Goal: Information Seeking & Learning: Check status

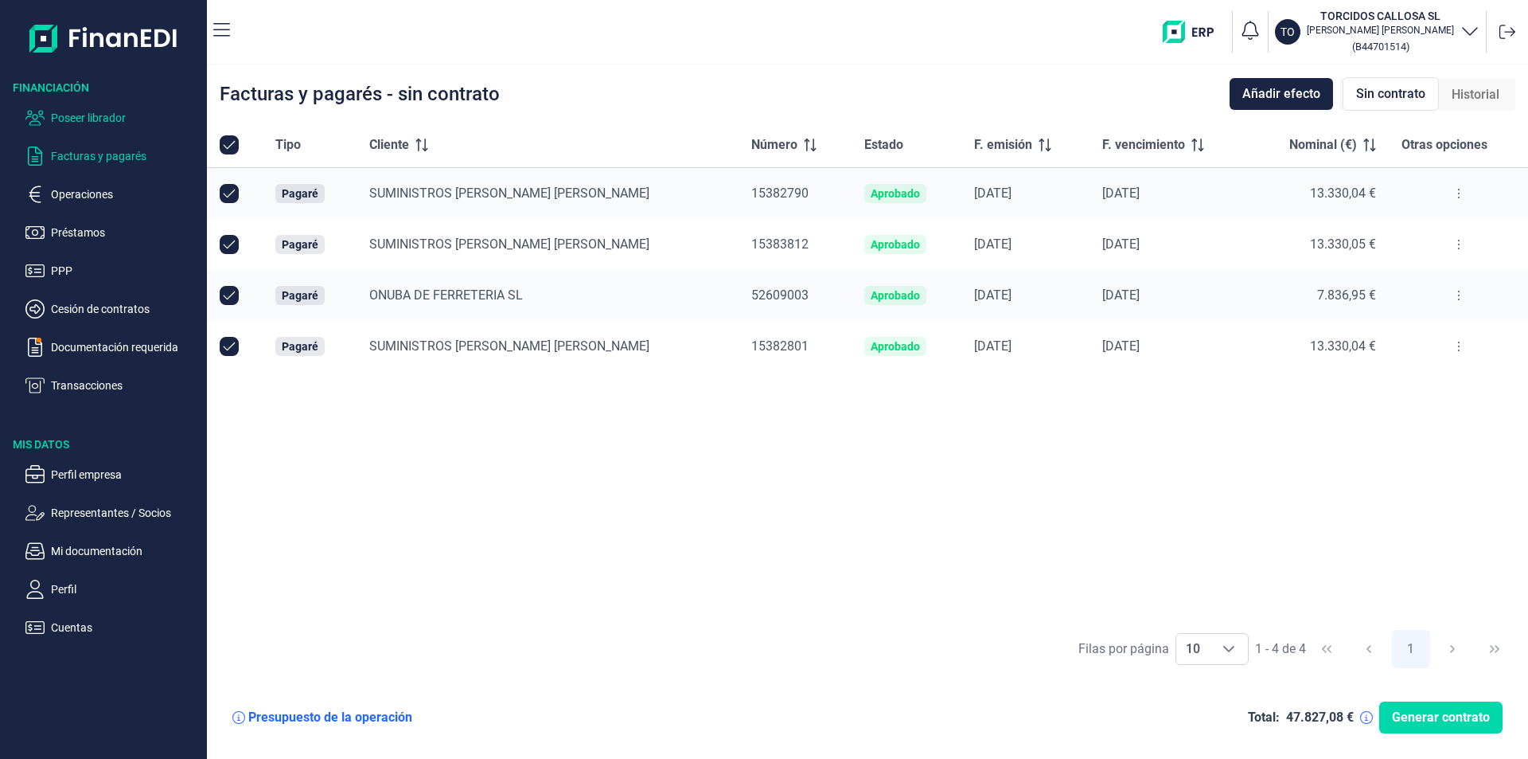
click at [95, 122] on p "Poseer librador" at bounding box center [126, 117] width 150 height 19
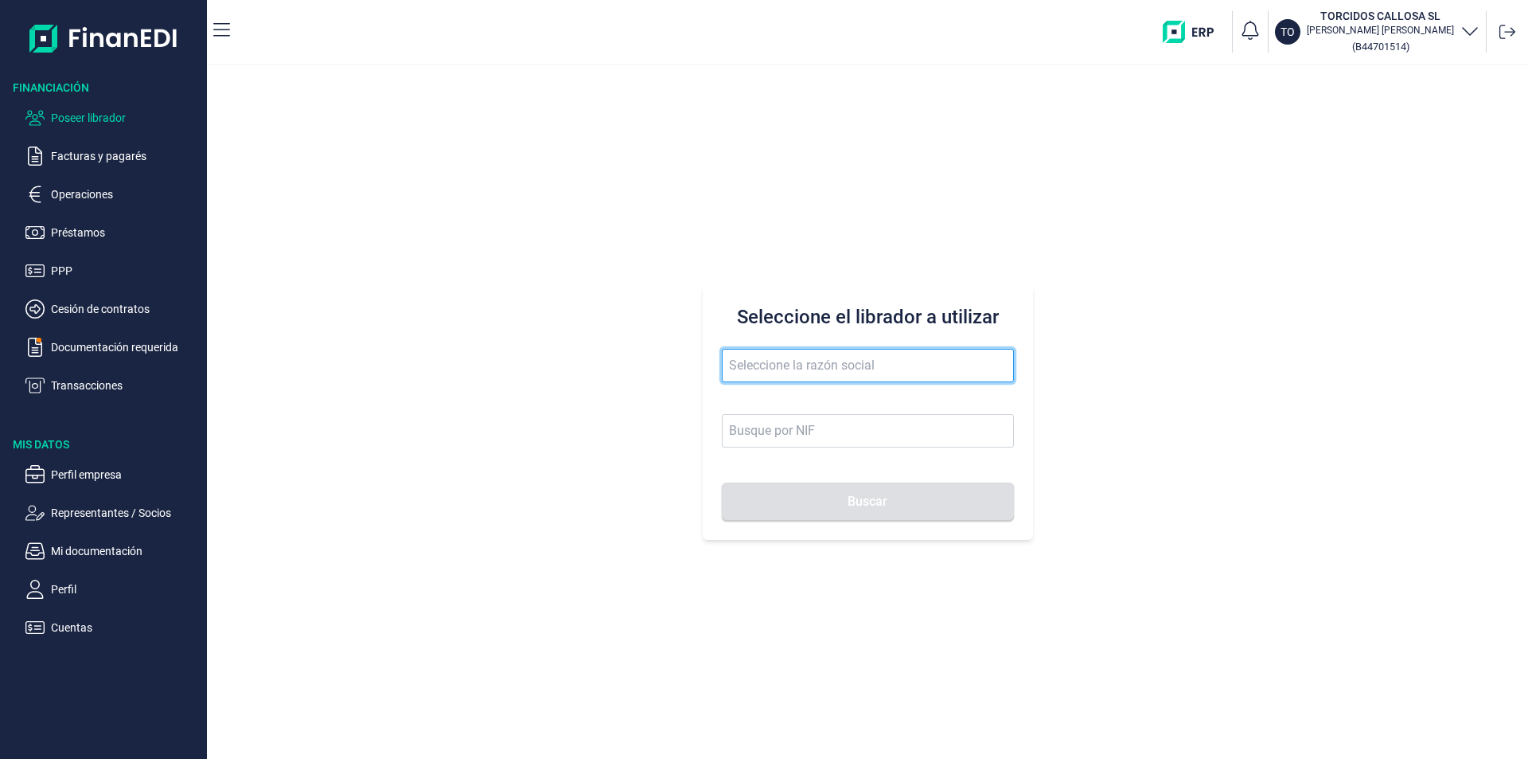
click at [752, 368] on input "text" at bounding box center [868, 365] width 292 height 33
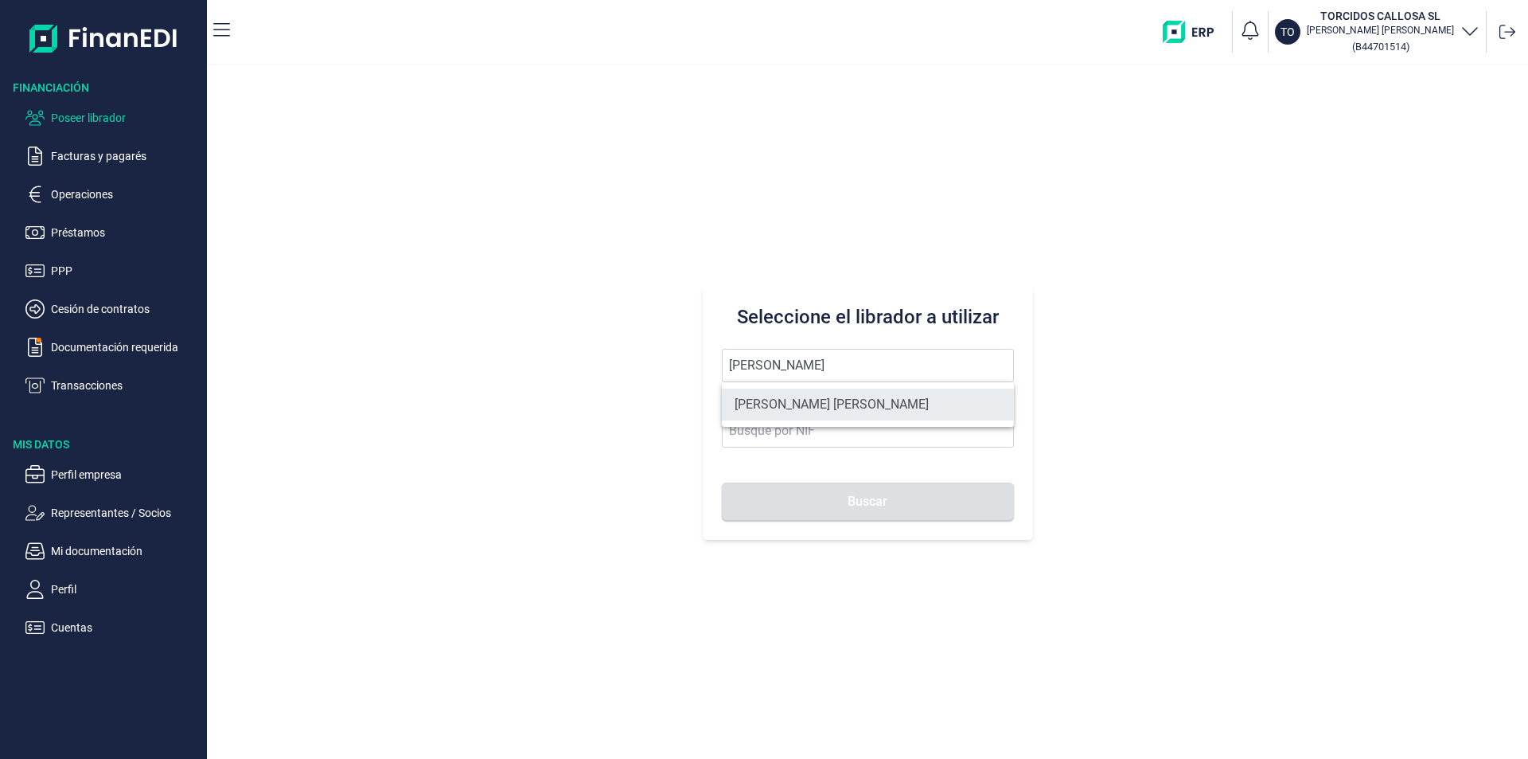
click at [837, 400] on li "[PERSON_NAME] [PERSON_NAME]" at bounding box center [868, 404] width 292 height 32
type input "[PERSON_NAME] [PERSON_NAME]"
type input "27461198A"
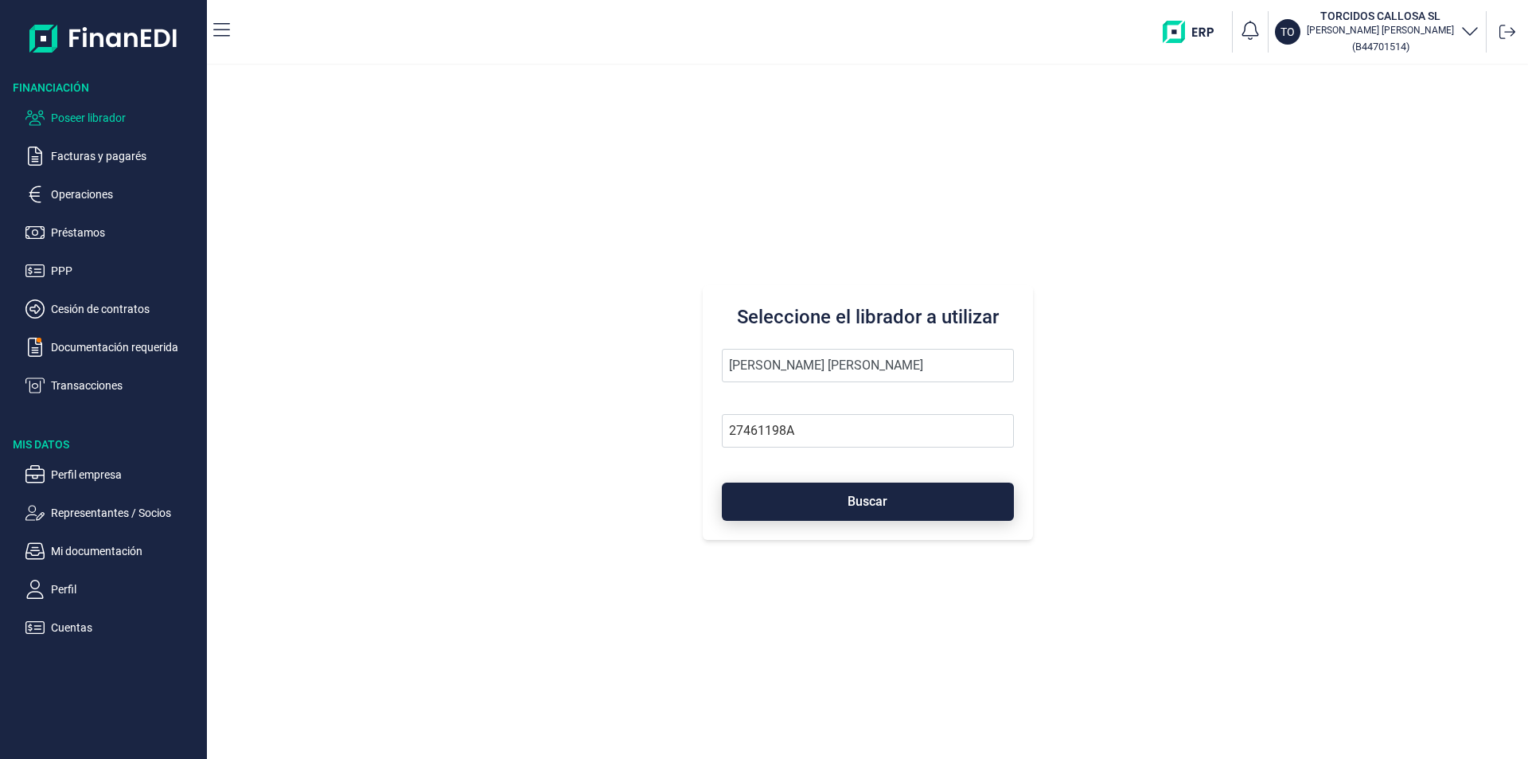
click at [840, 501] on button "Buscar" at bounding box center [868, 501] width 292 height 38
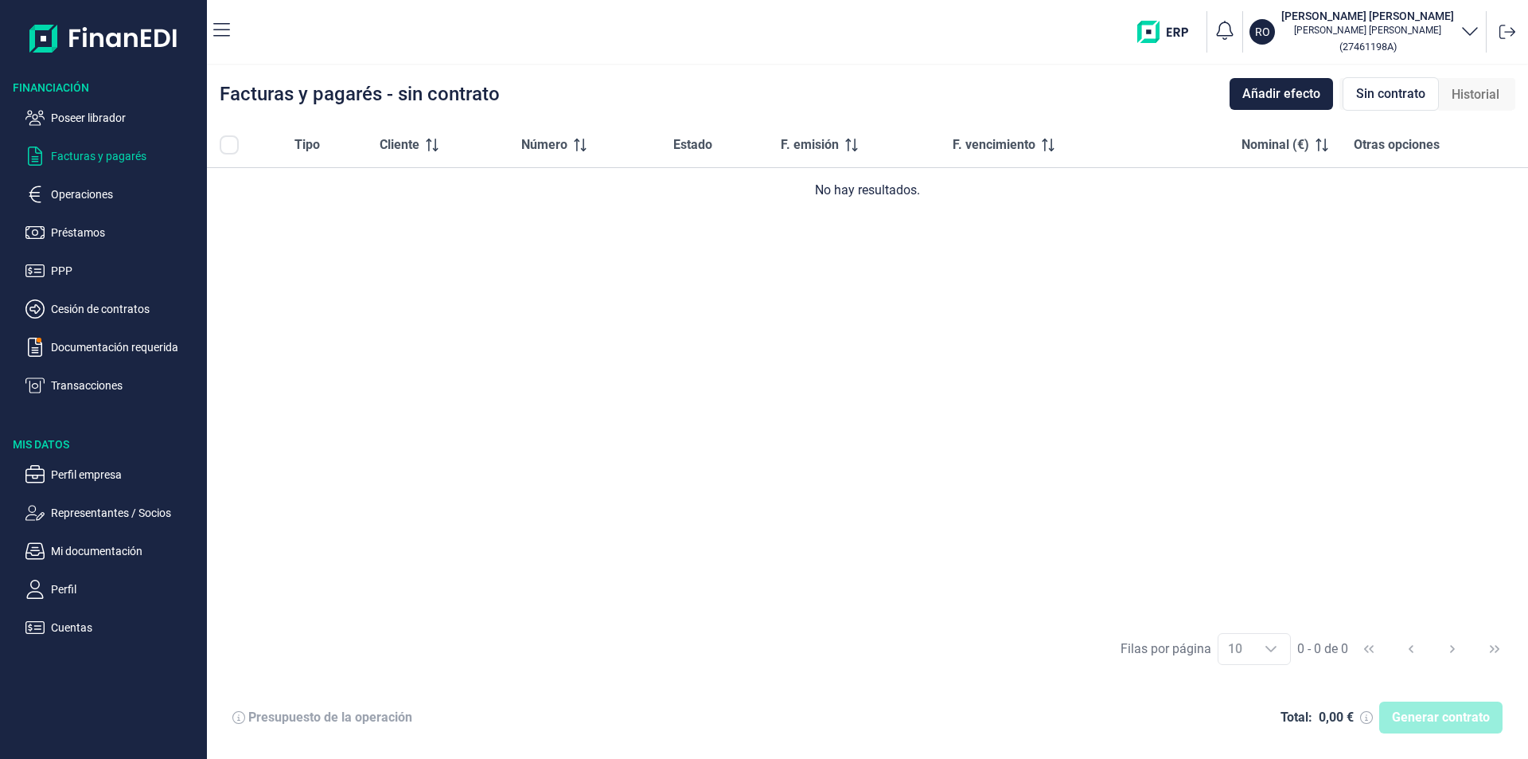
click at [1375, 96] on span "Sin contrato" at bounding box center [1390, 93] width 69 height 19
click at [1479, 93] on span "Historial" at bounding box center [1476, 94] width 48 height 19
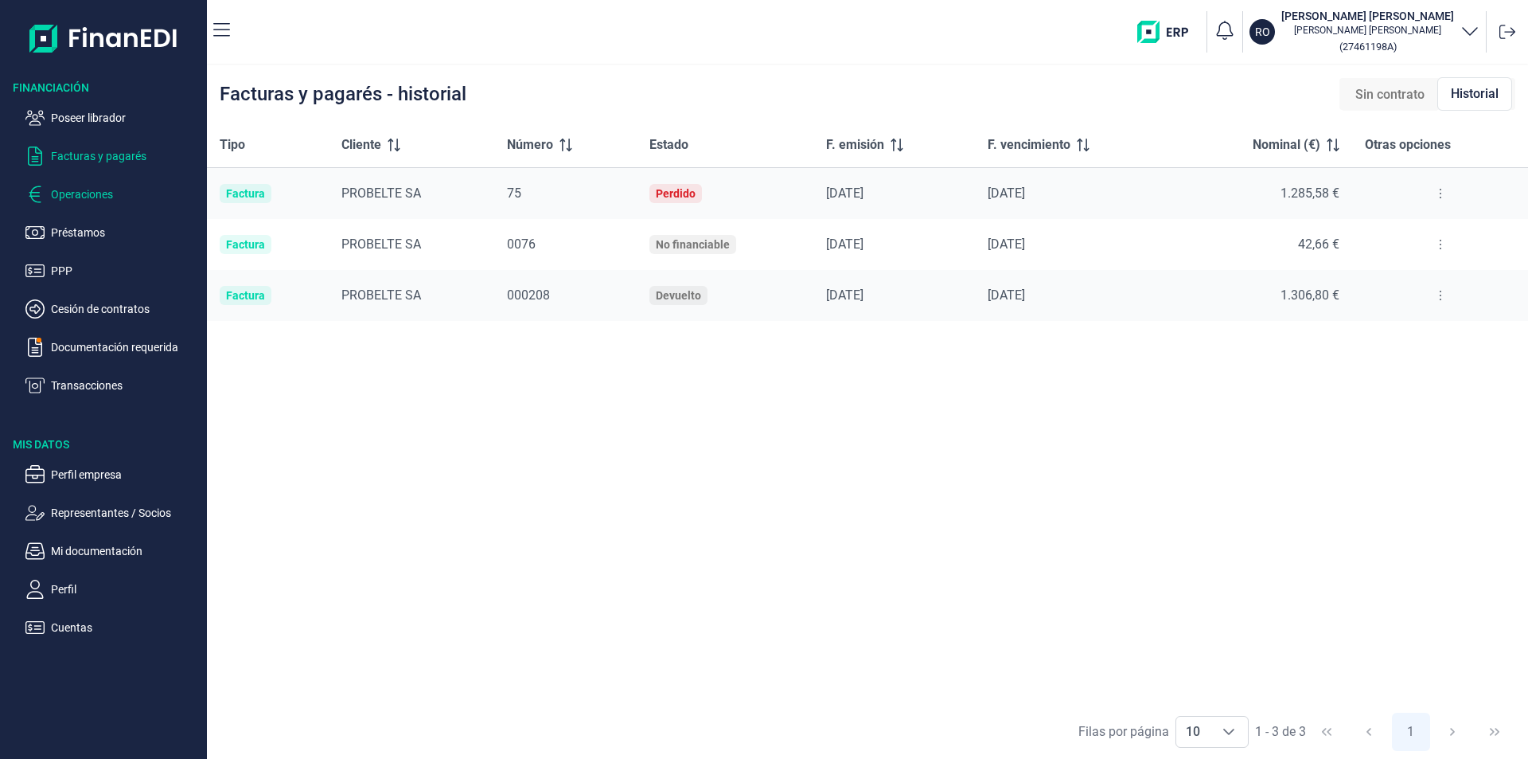
click at [101, 196] on p "Operaciones" at bounding box center [126, 194] width 150 height 19
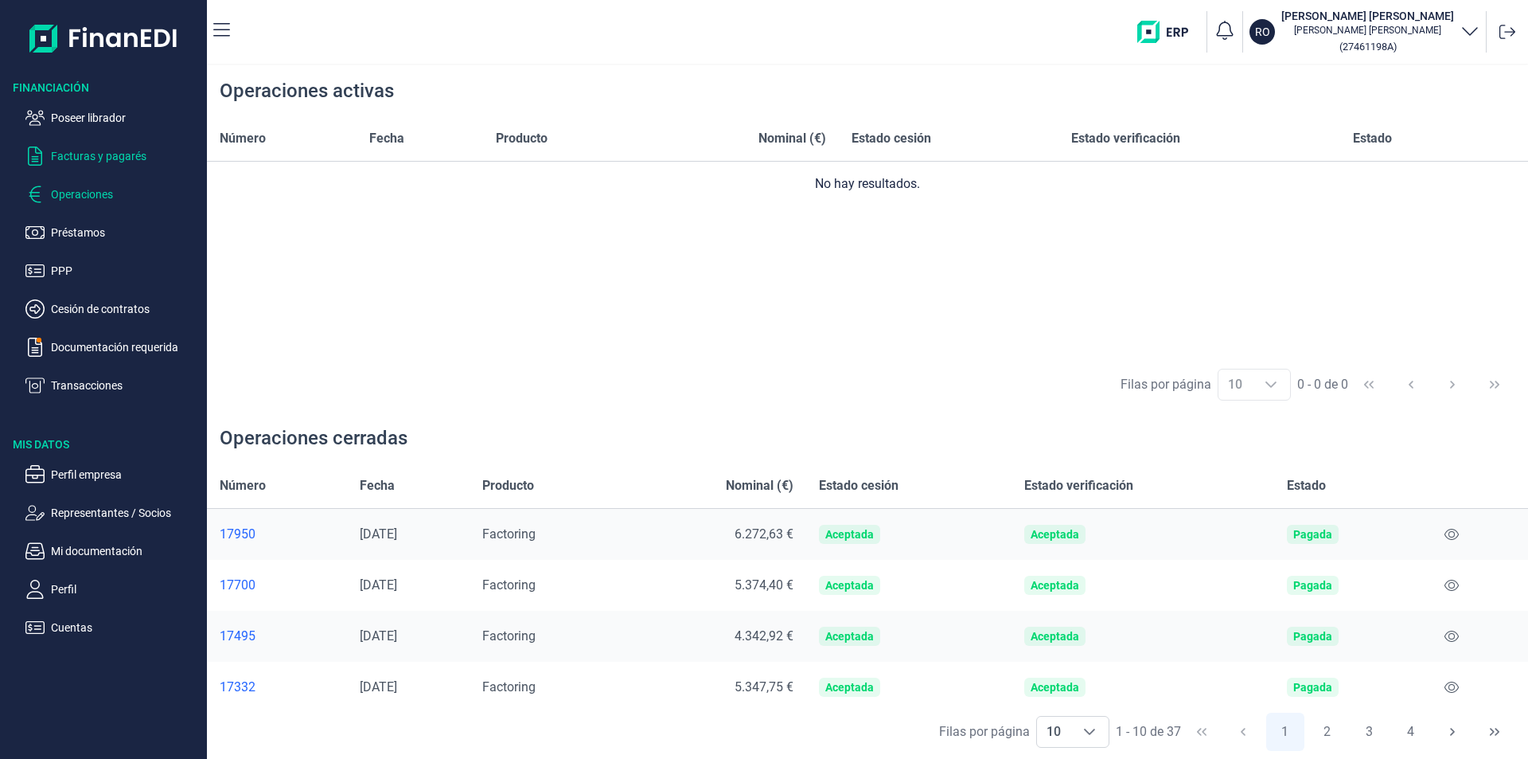
click at [111, 157] on p "Facturas y pagarés" at bounding box center [126, 155] width 150 height 19
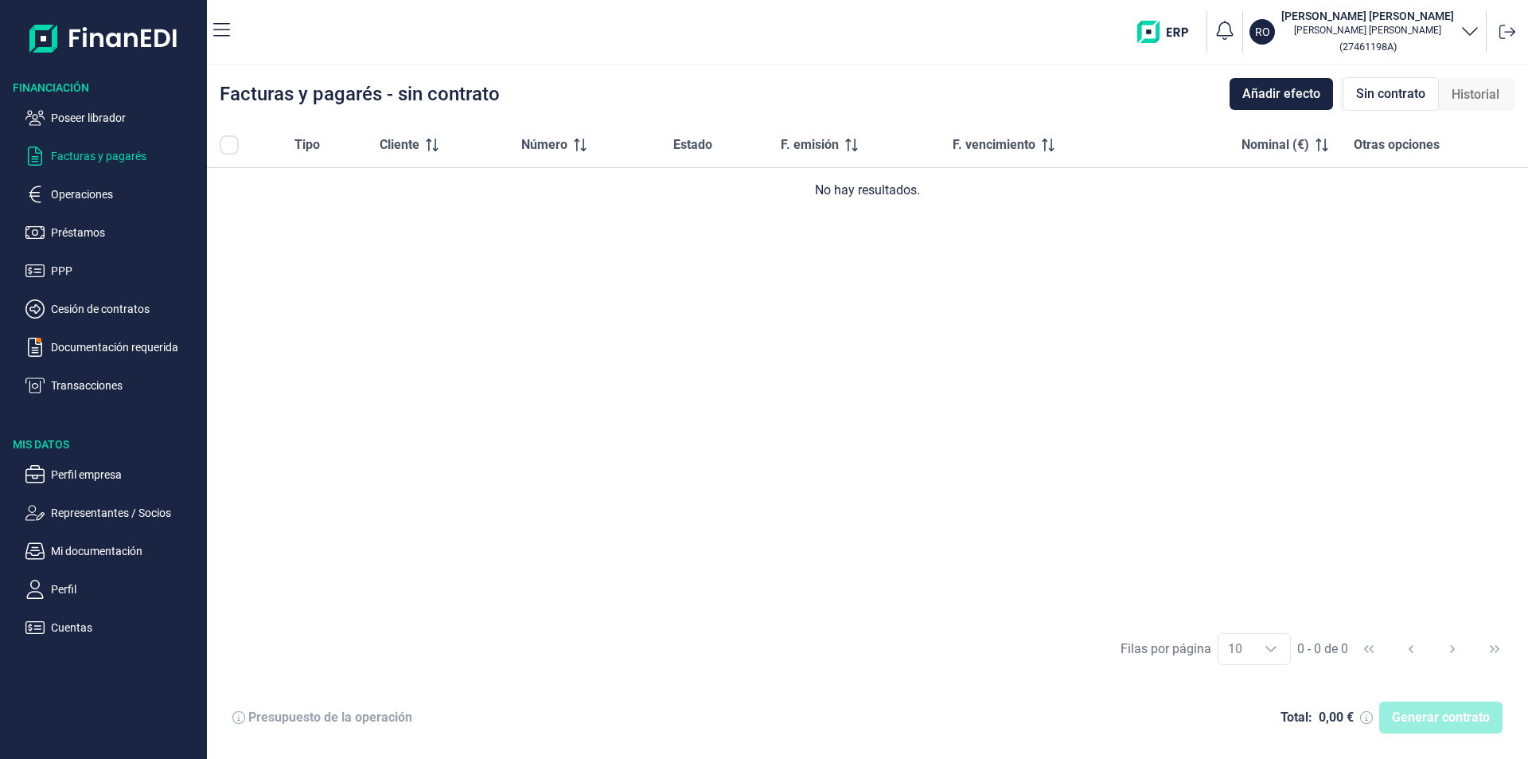
click at [1480, 92] on span "Historial" at bounding box center [1476, 94] width 48 height 19
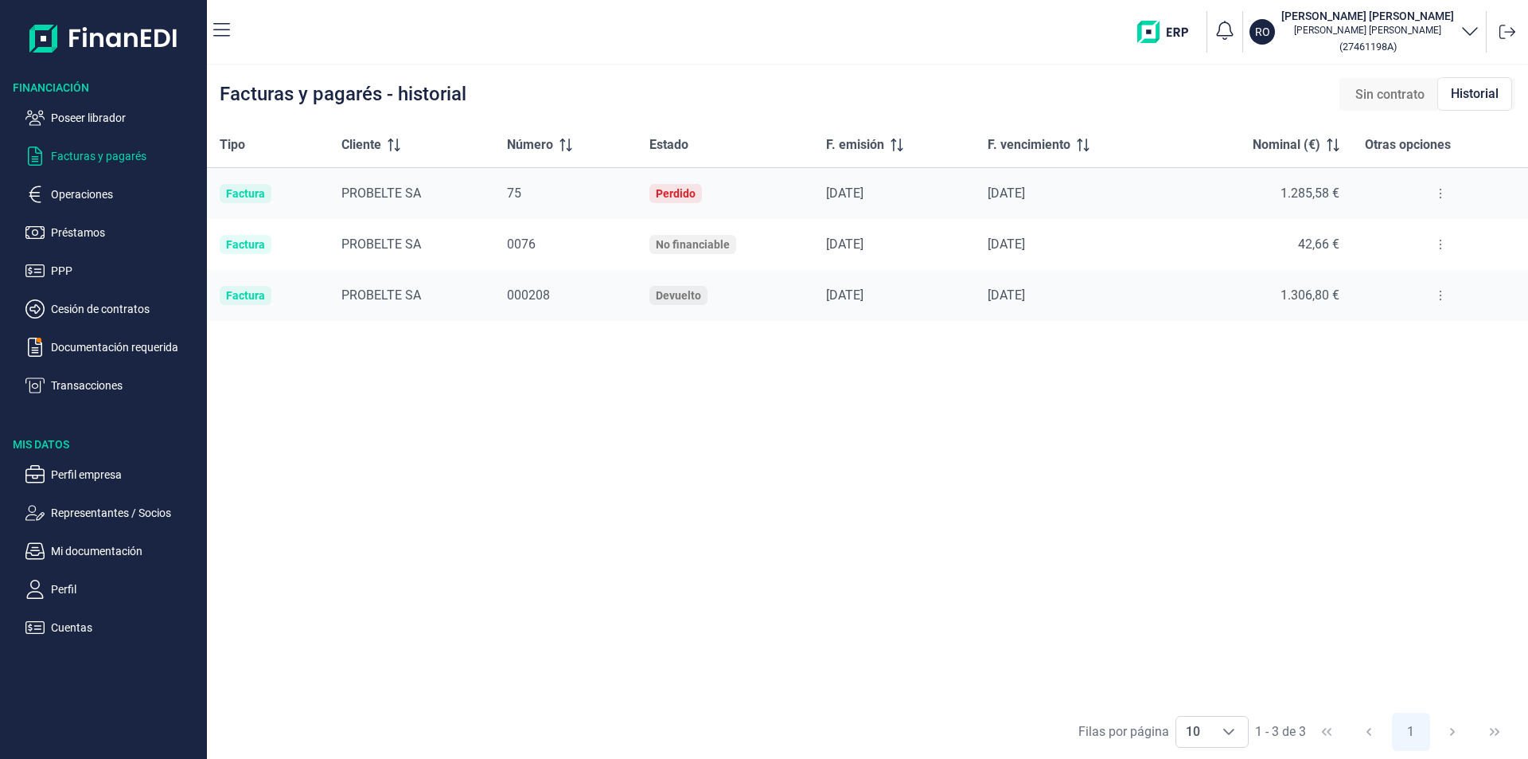
click at [108, 158] on p "Facturas y pagarés" at bounding box center [126, 155] width 150 height 19
click at [104, 122] on p "Poseer librador" at bounding box center [126, 117] width 150 height 19
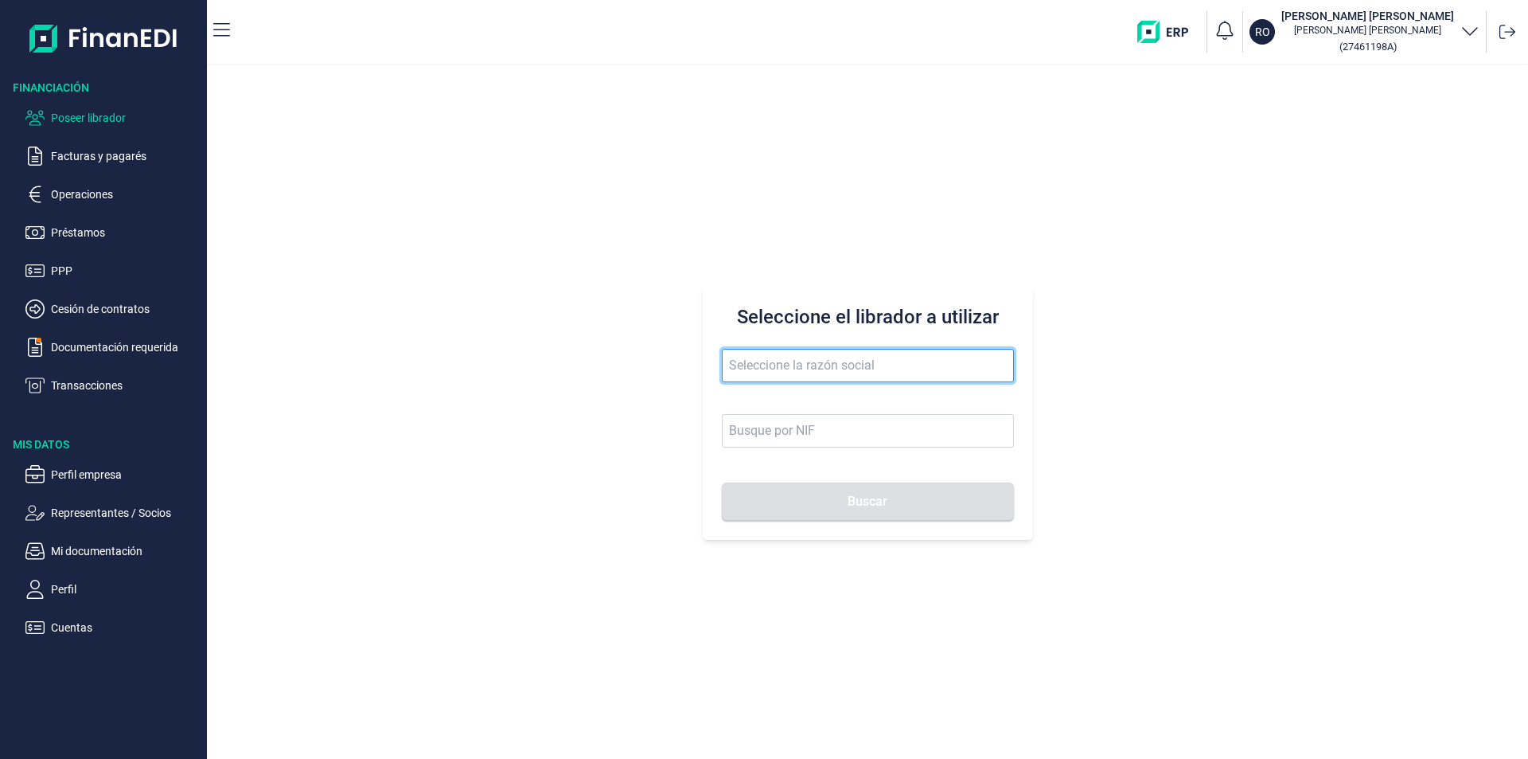
click at [761, 370] on input "text" at bounding box center [868, 365] width 292 height 33
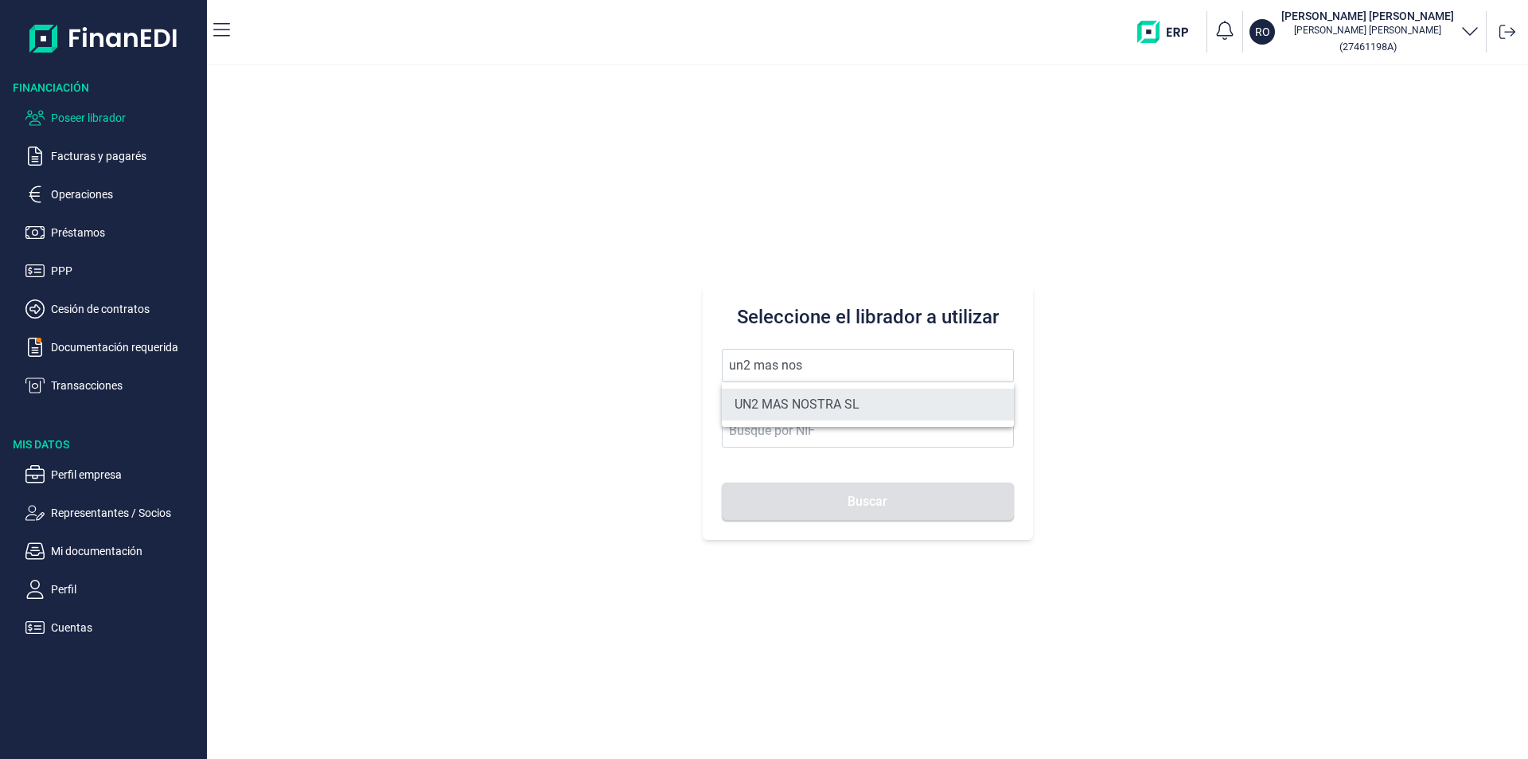
click at [791, 400] on li "UN2 MAS NOSTRA SL" at bounding box center [868, 404] width 292 height 32
type input "UN2 MAS NOSTRA SL"
type input "B19775030"
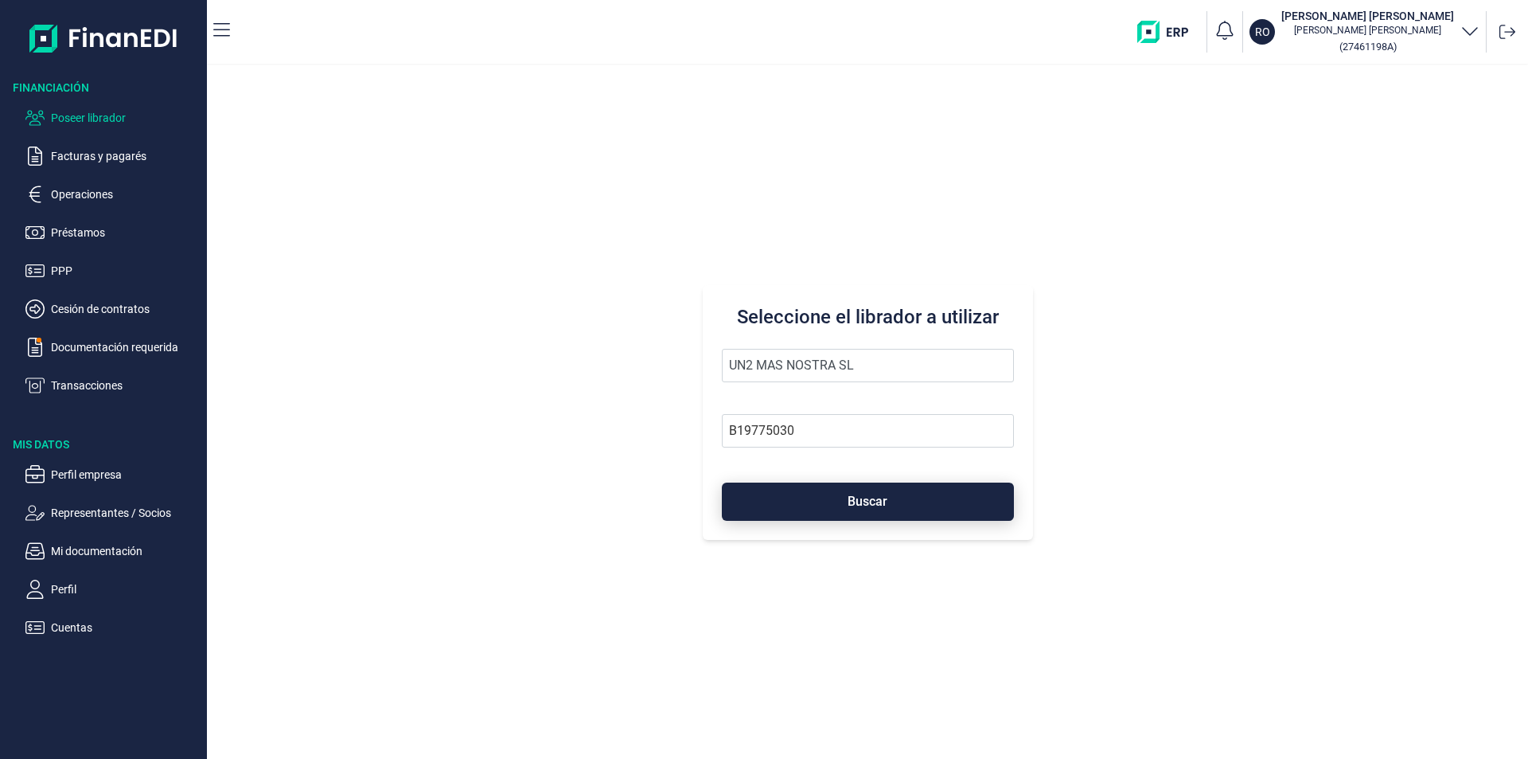
click at [808, 500] on button "Buscar" at bounding box center [868, 501] width 292 height 38
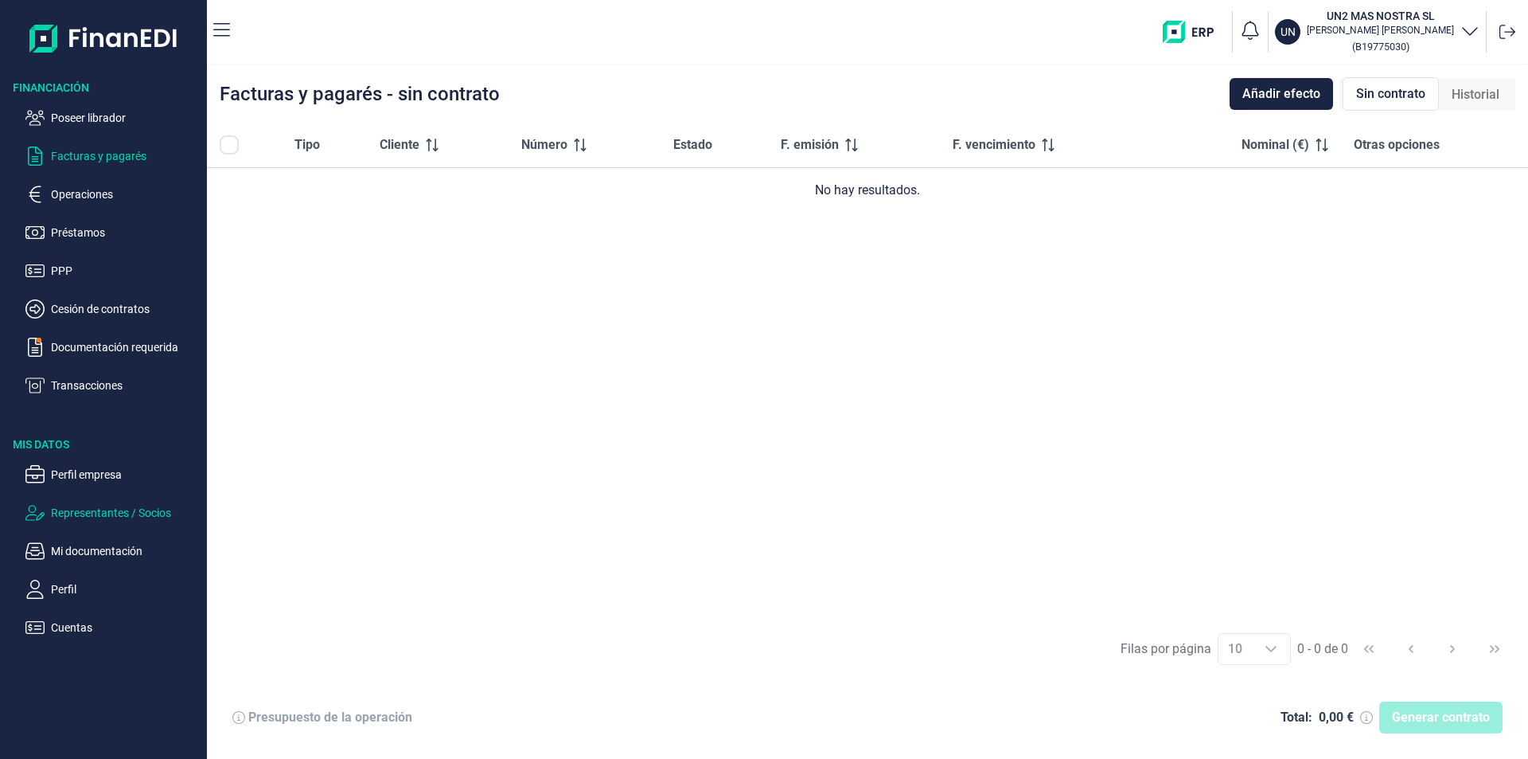
click at [101, 515] on p "Representantes / Socios" at bounding box center [126, 512] width 150 height 19
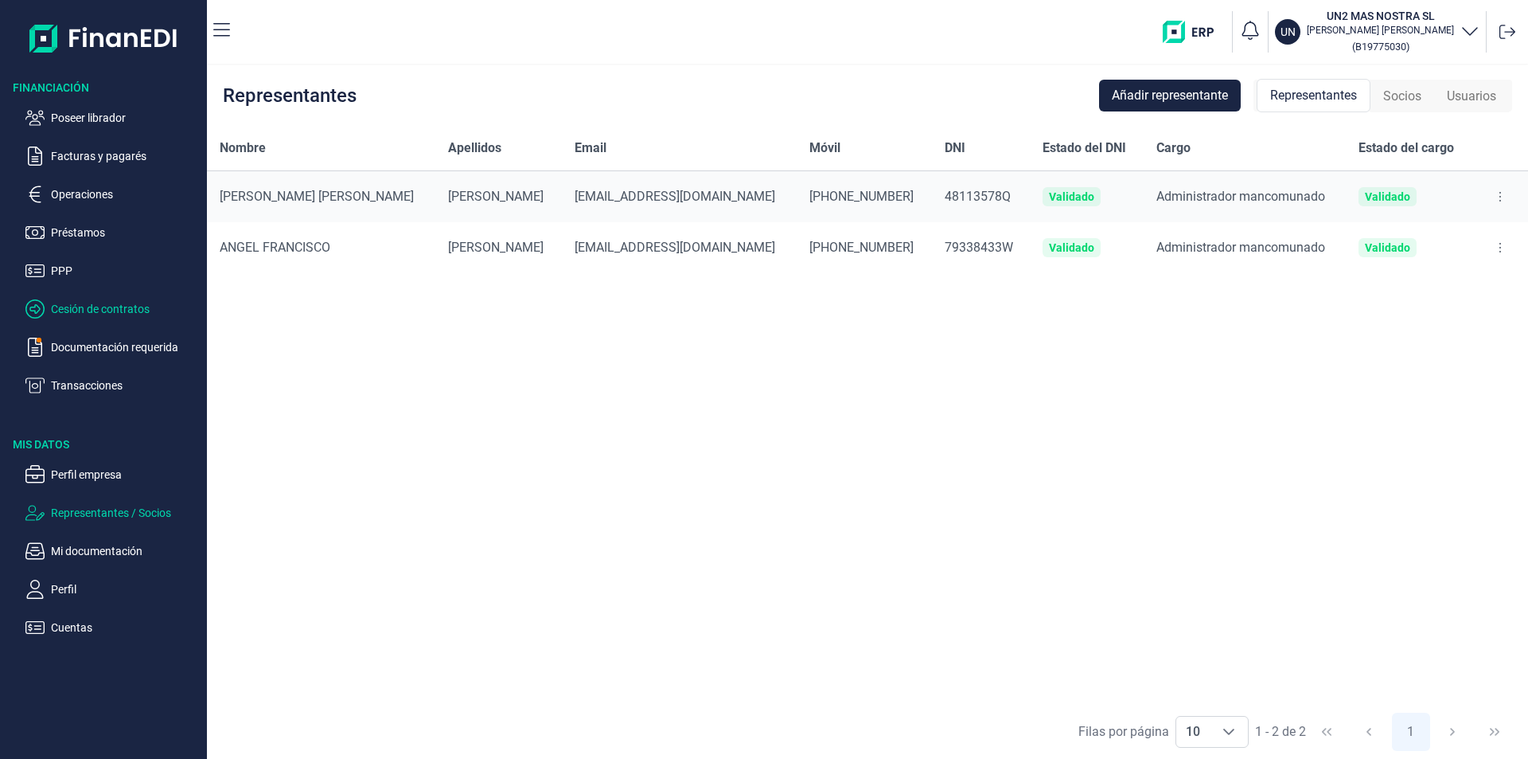
click at [118, 307] on p "Cesión de contratos" at bounding box center [126, 308] width 150 height 19
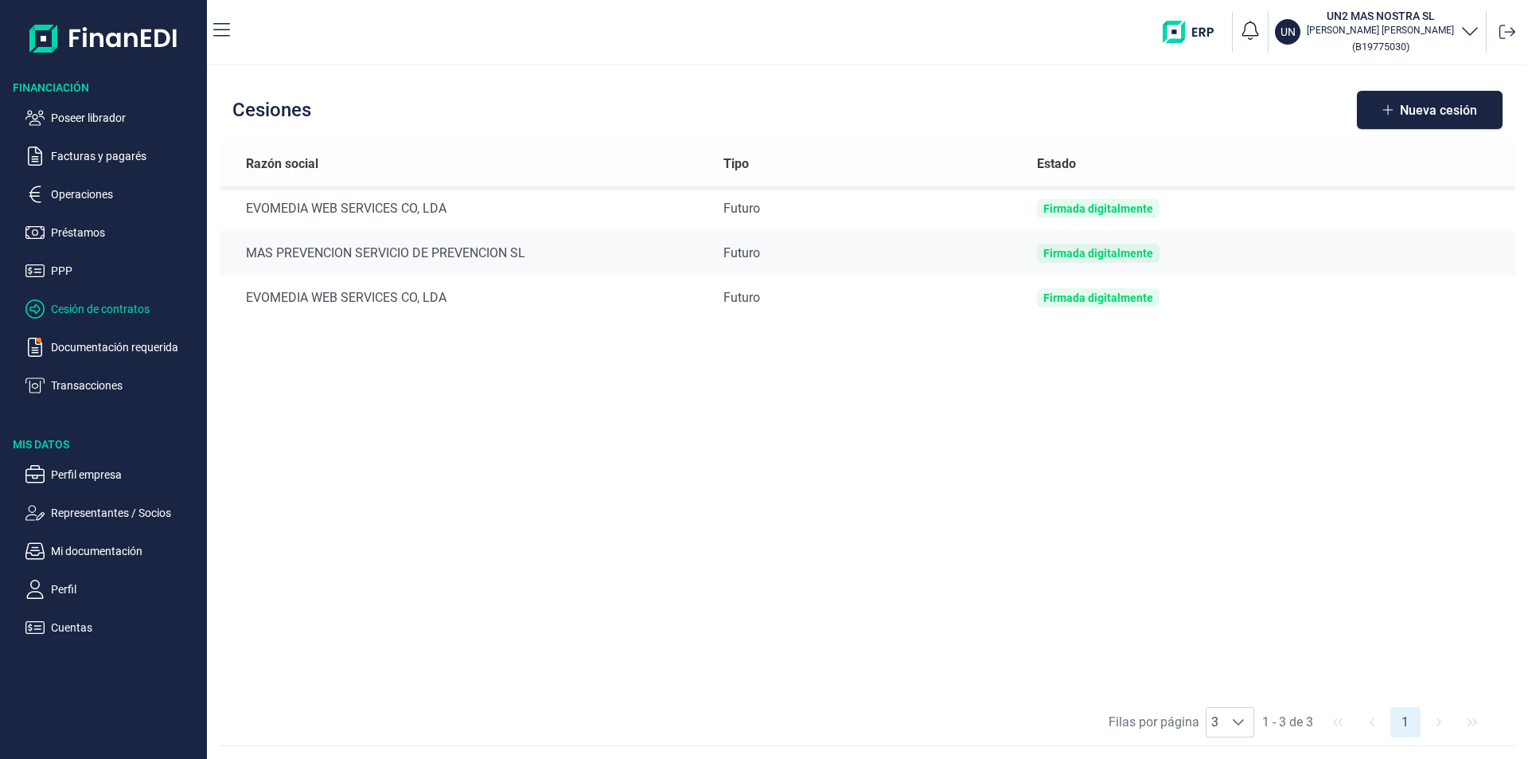
click at [109, 306] on p "Cesión de contratos" at bounding box center [126, 308] width 150 height 19
click at [354, 397] on div "Razón social Tipo Estado EVOMEDIA WEB SERVICES CO, LDA Futuro Firmada digitalme…" at bounding box center [868, 420] width 1296 height 557
click at [98, 308] on p "Cesión de contratos" at bounding box center [126, 308] width 150 height 19
click at [532, 404] on div "Razón social Tipo Estado EVOMEDIA WEB SERVICES CO, LDA Futuro Firmada digitalme…" at bounding box center [868, 420] width 1296 height 557
click at [116, 117] on p "Poseer librador" at bounding box center [126, 117] width 150 height 19
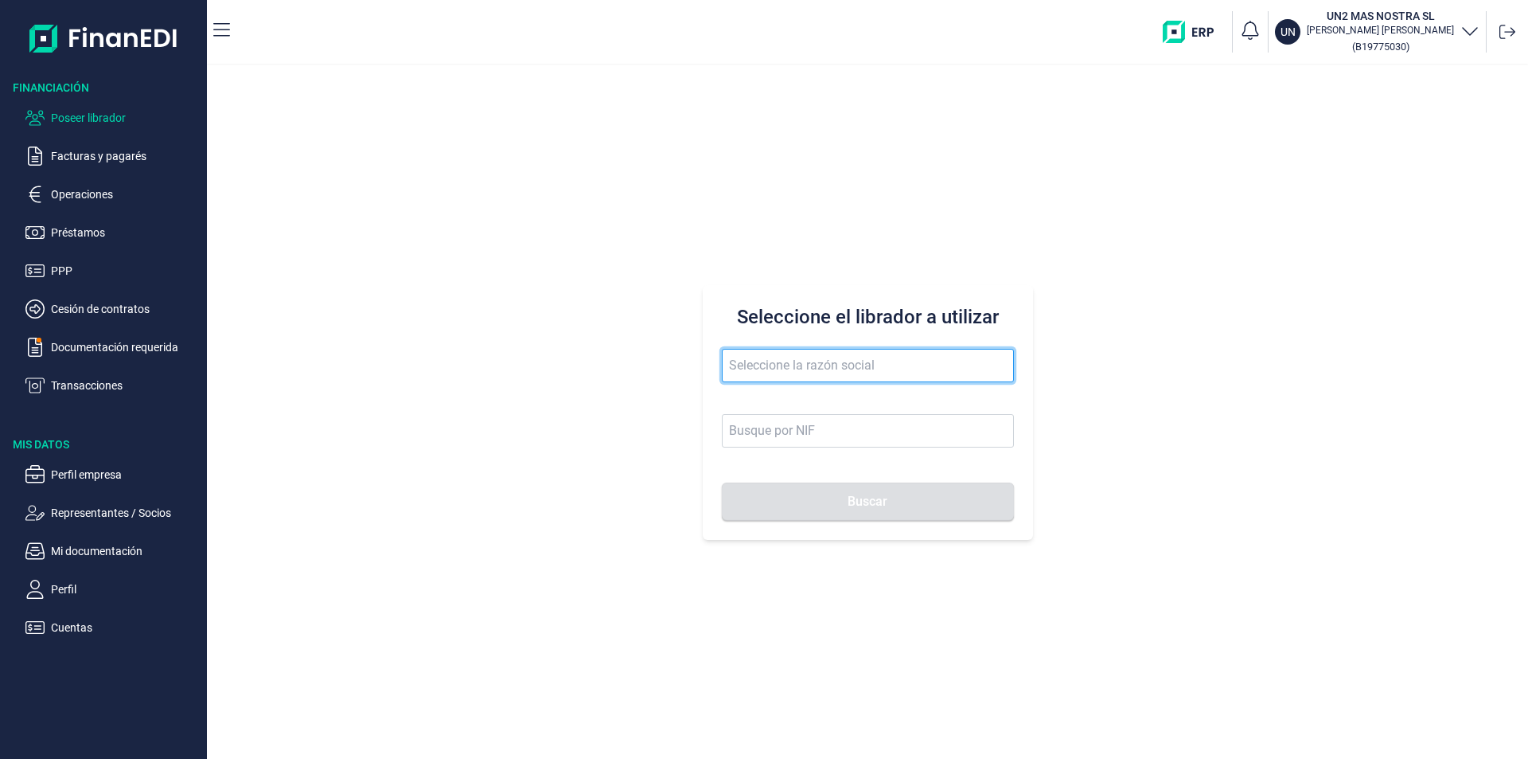
click at [740, 364] on input "text" at bounding box center [868, 365] width 292 height 33
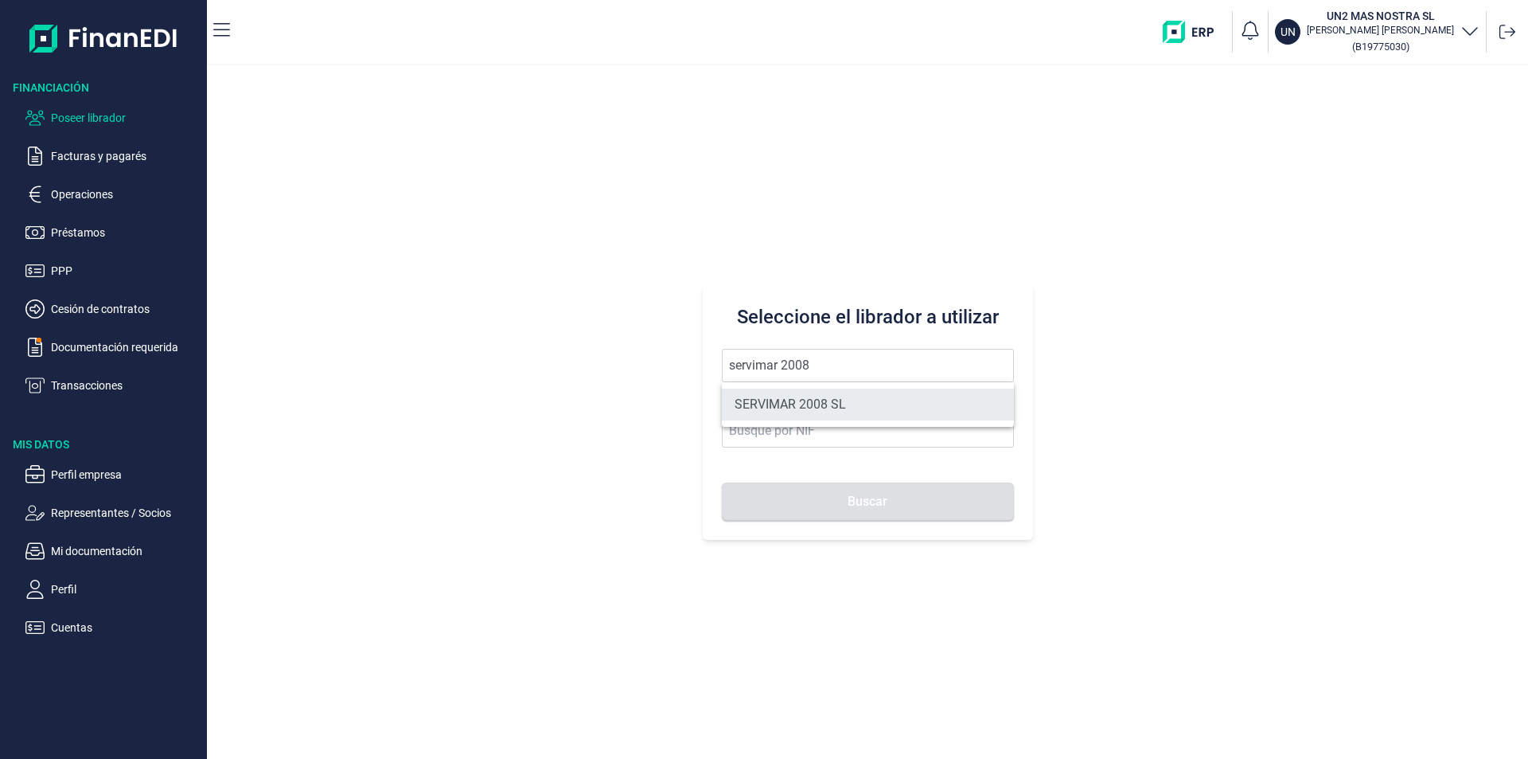
click at [802, 396] on li "SERVIMAR 2008 SL" at bounding box center [868, 404] width 292 height 32
type input "SERVIMAR 2008 SL"
type input "B73574691"
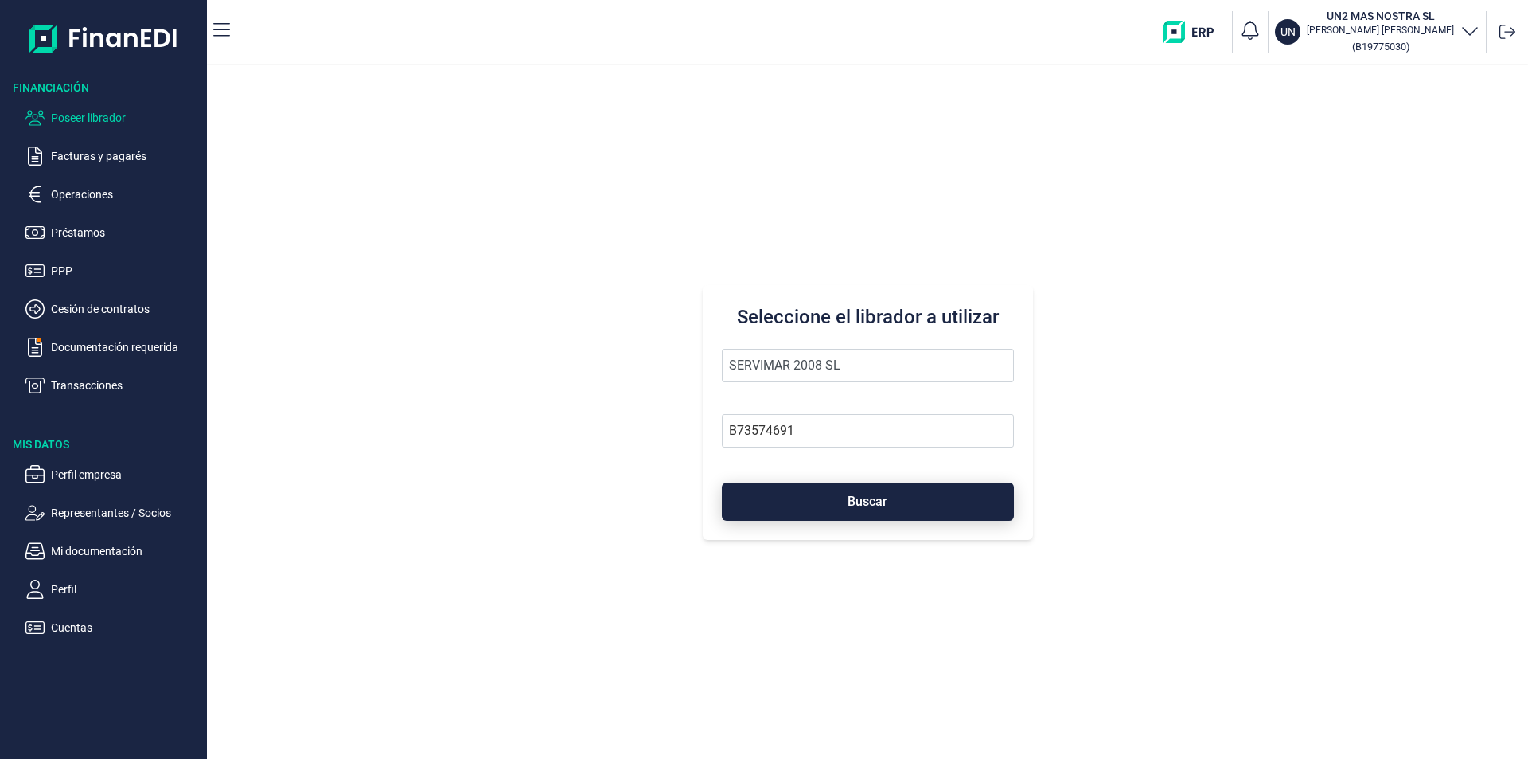
click at [824, 493] on button "Buscar" at bounding box center [868, 501] width 292 height 38
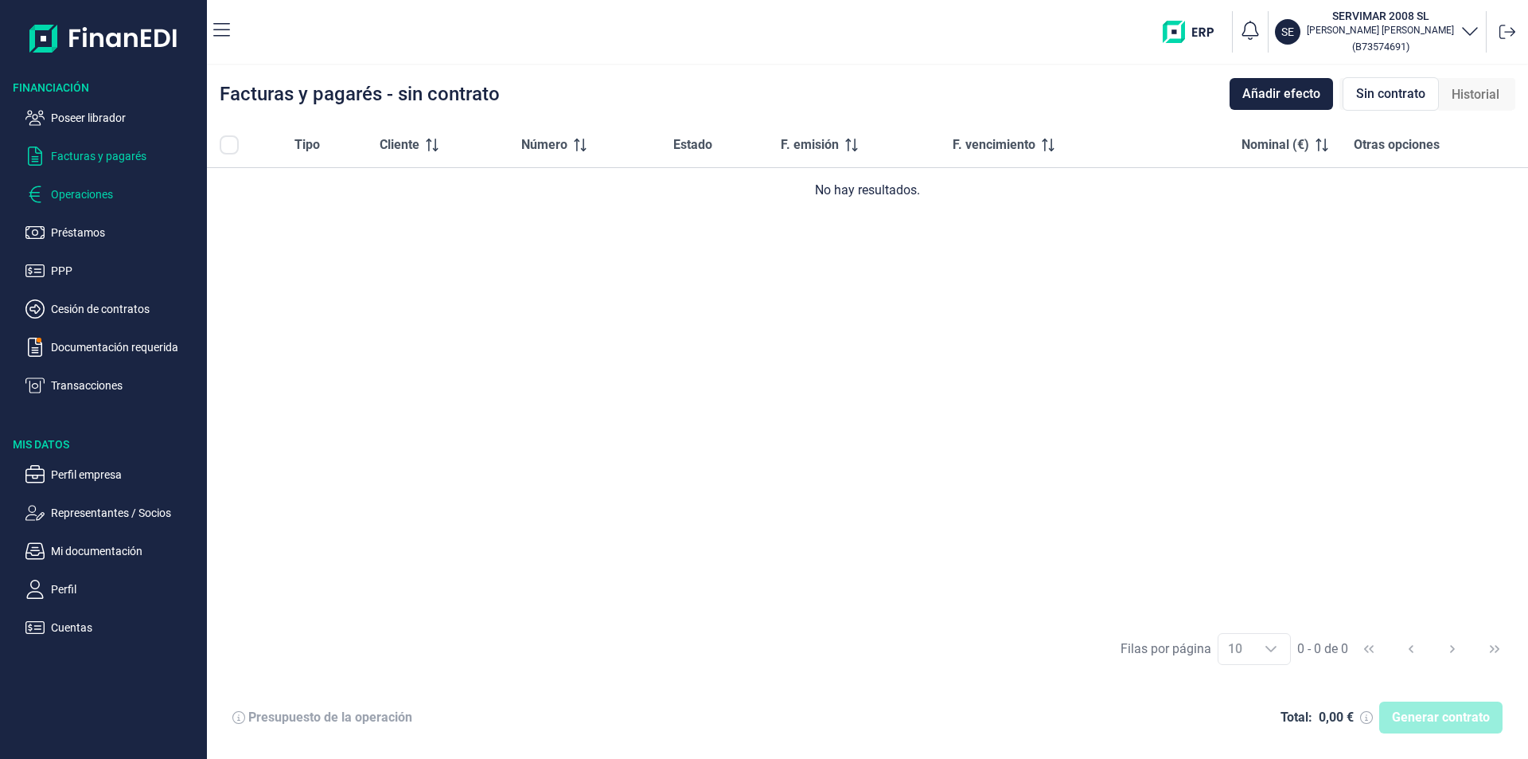
click at [102, 193] on p "Operaciones" at bounding box center [126, 194] width 150 height 19
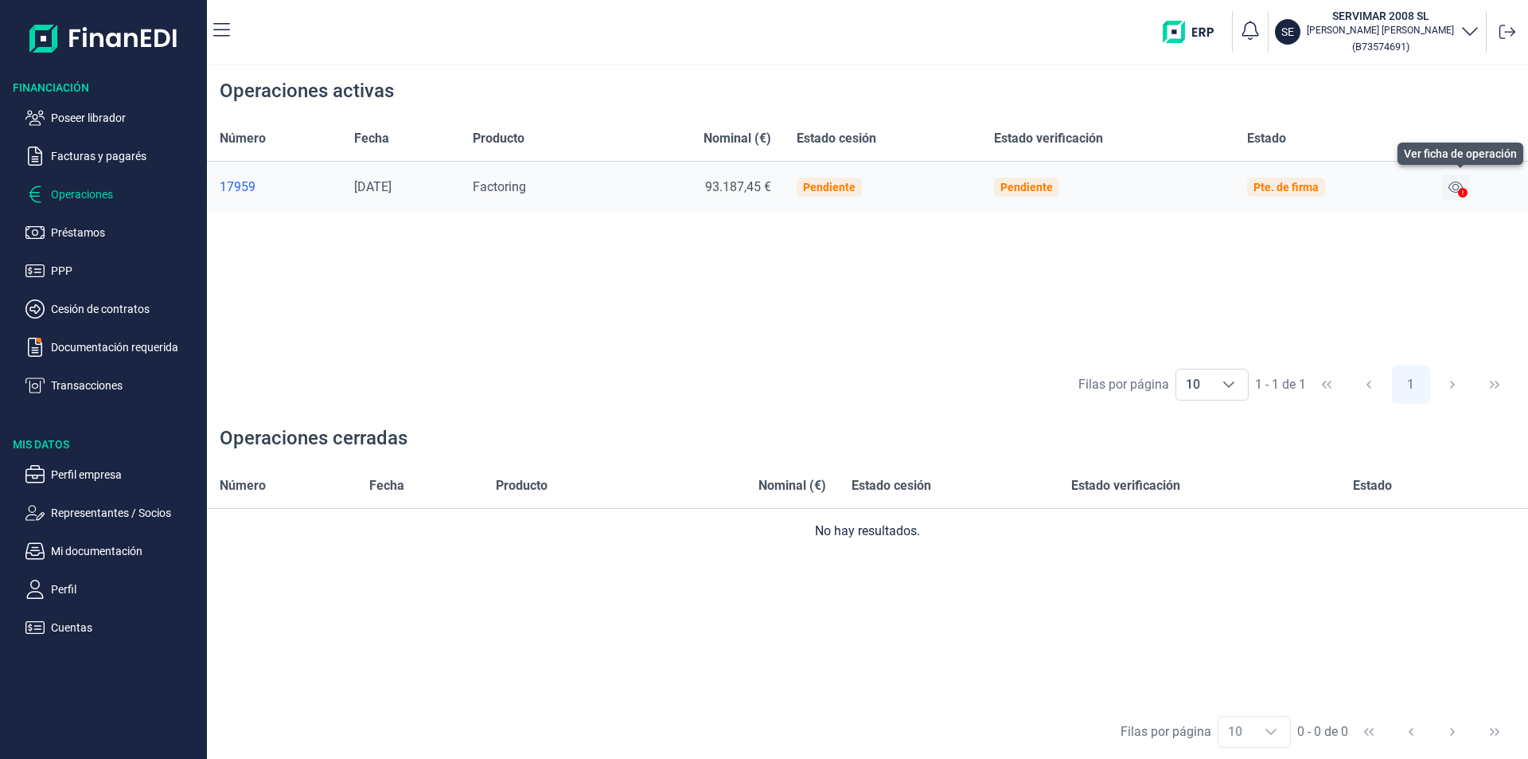
click at [1457, 185] on icon at bounding box center [1456, 187] width 14 height 13
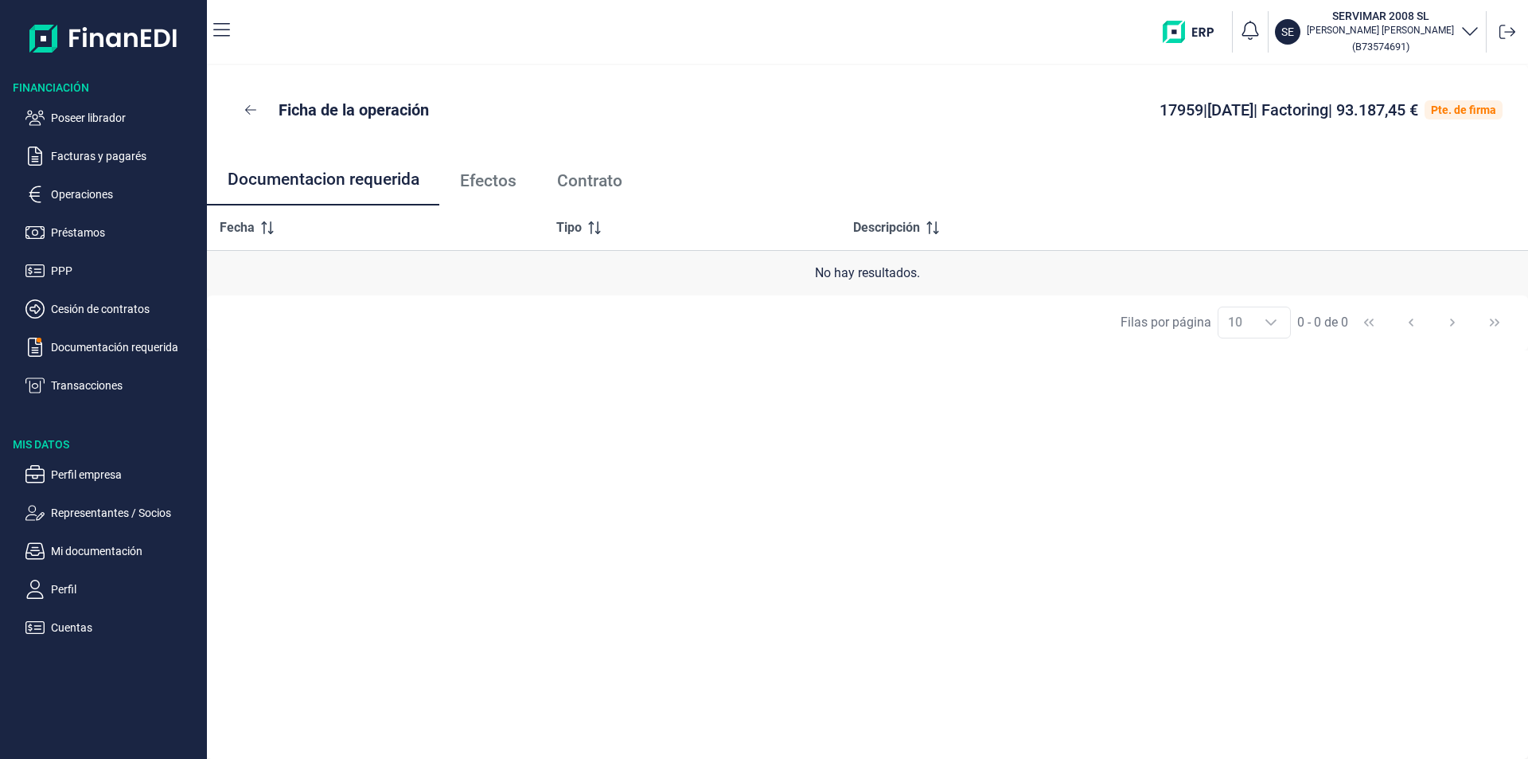
click at [505, 180] on span "Efectos" at bounding box center [488, 181] width 57 height 17
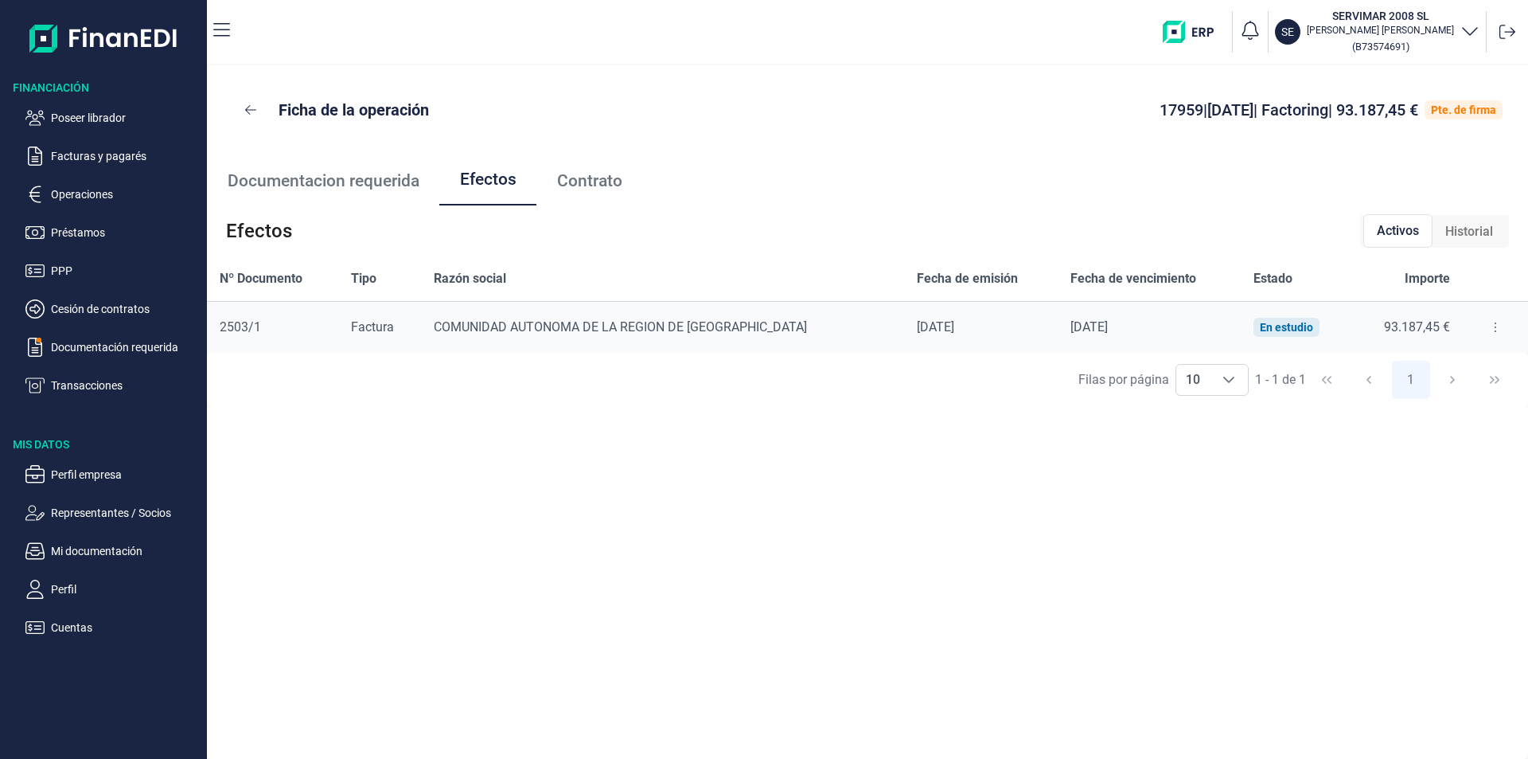
click at [1494, 325] on icon at bounding box center [1495, 327] width 3 height 13
click at [1437, 369] on span "Detalles efecto" at bounding box center [1440, 367] width 72 height 16
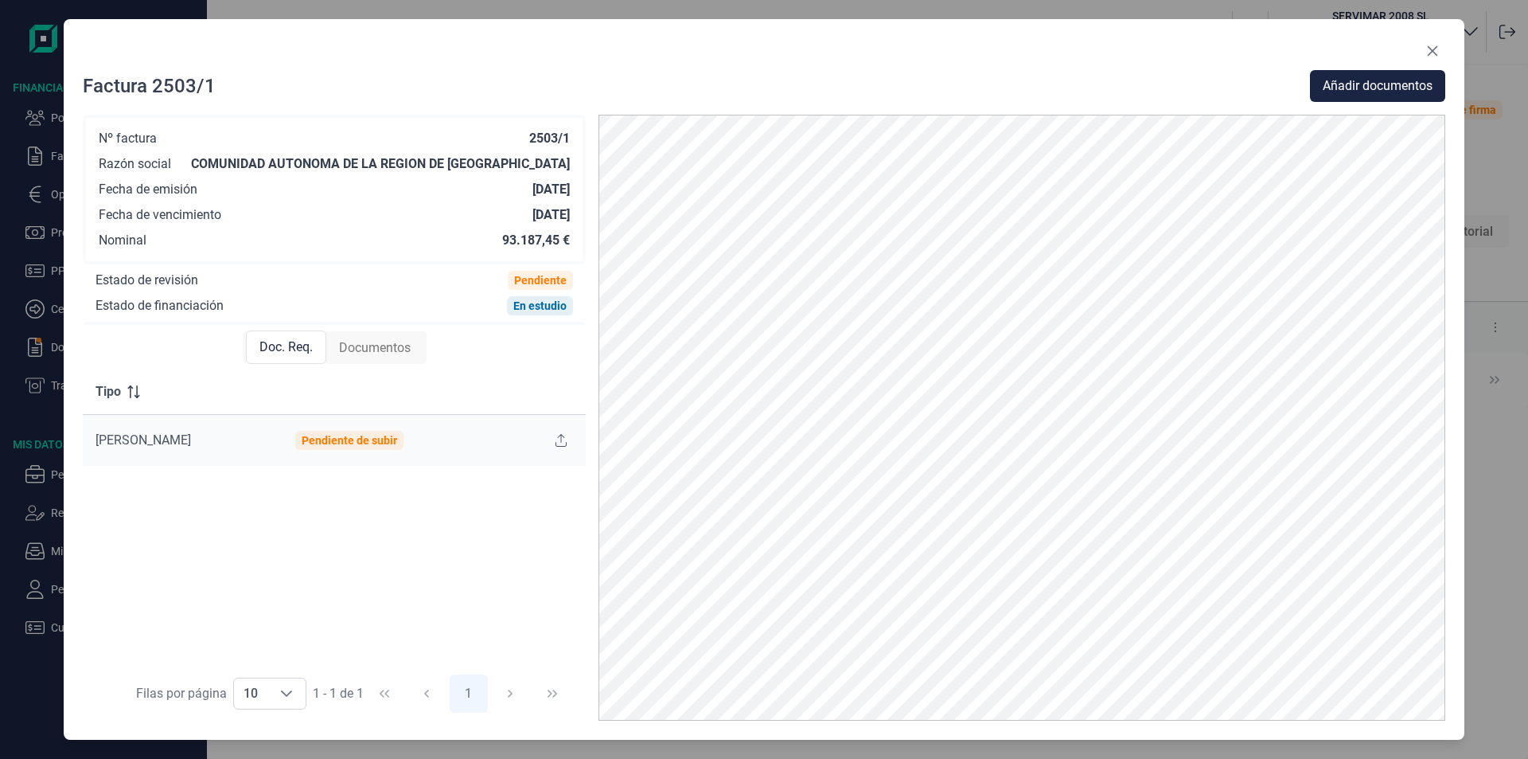
drag, startPoint x: 1429, startPoint y: 53, endPoint x: 1425, endPoint y: 62, distance: 10.1
click at [1429, 53] on icon "Close" at bounding box center [1432, 51] width 13 height 13
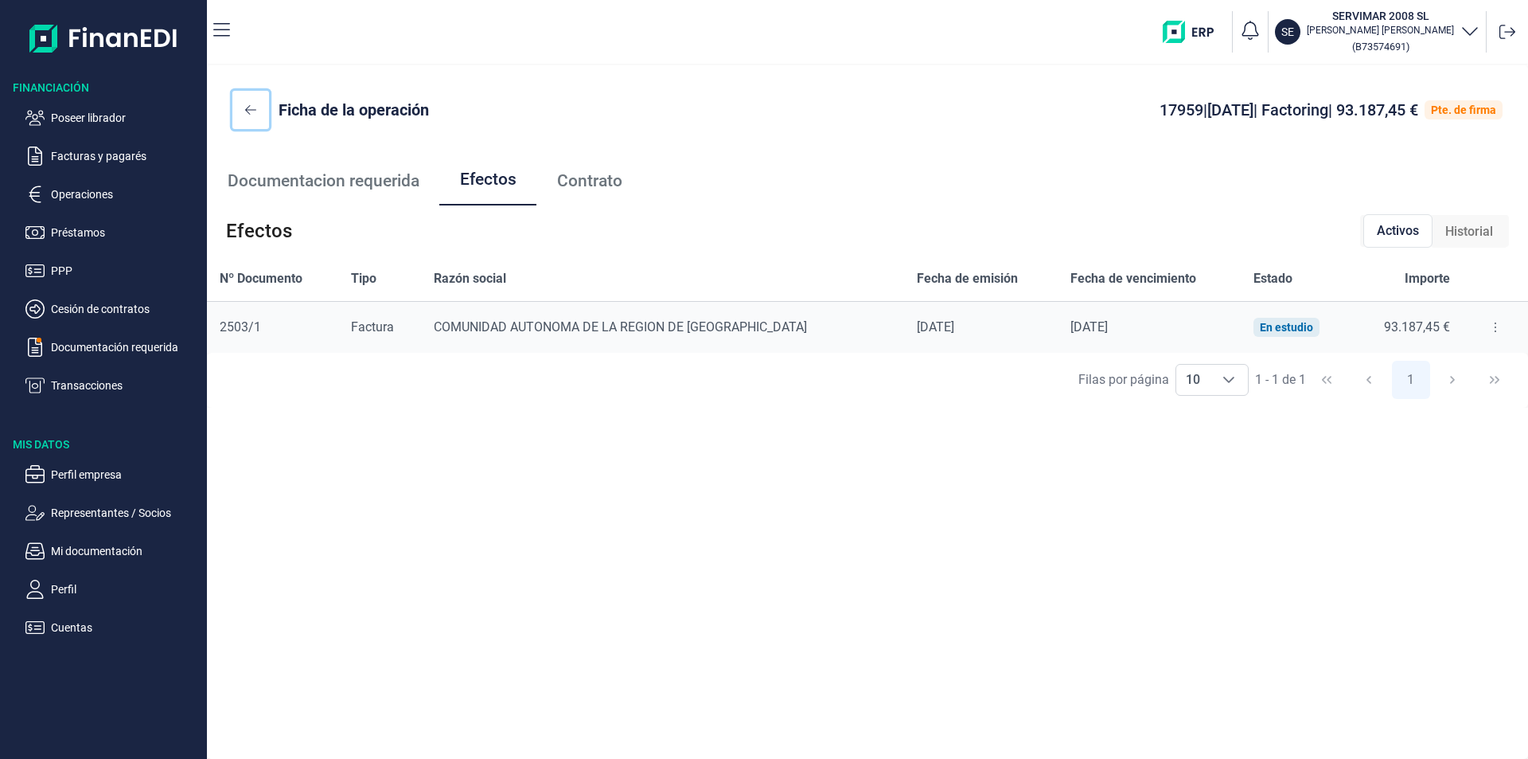
click at [252, 107] on icon at bounding box center [250, 109] width 11 height 13
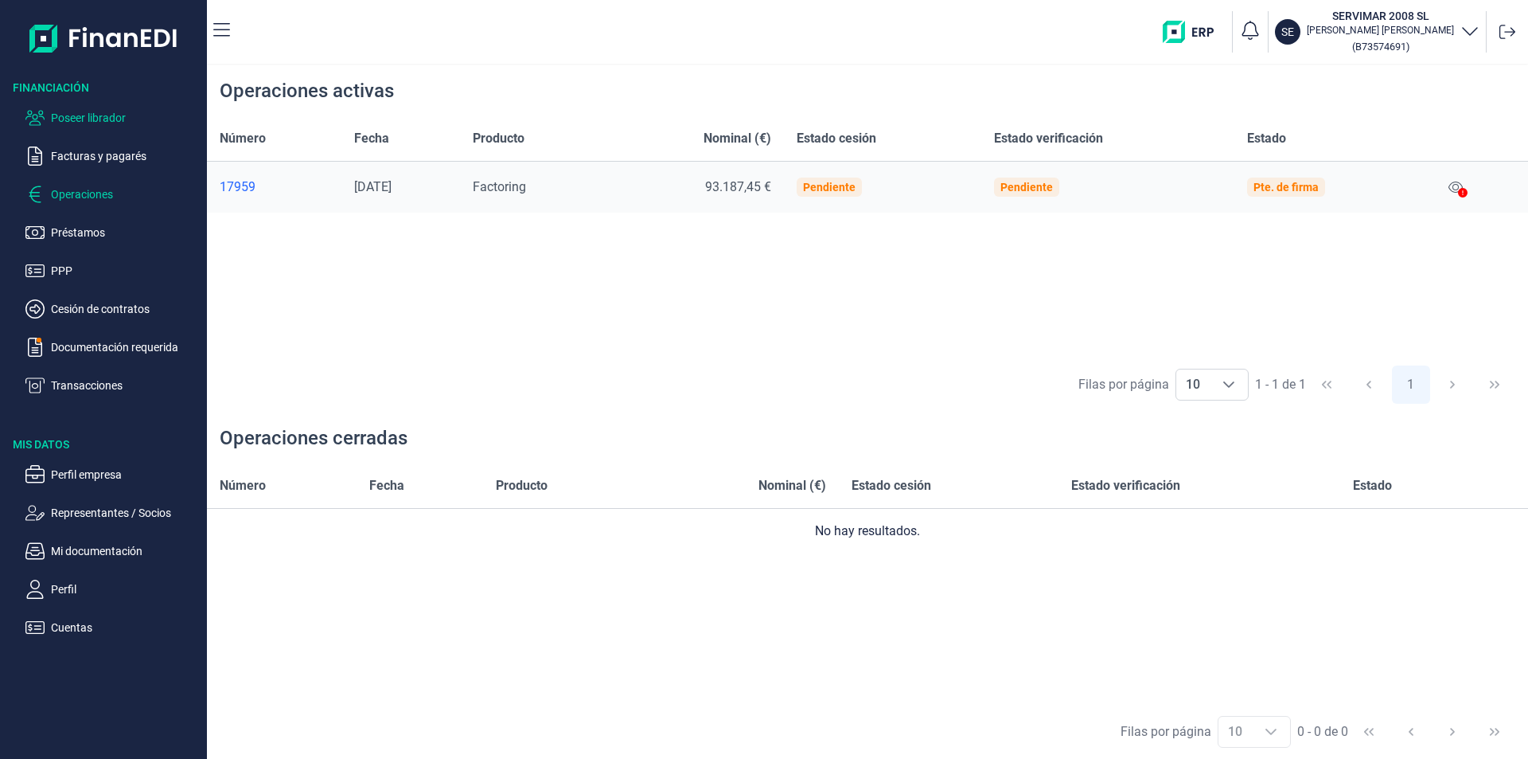
click at [84, 117] on p "Poseer librador" at bounding box center [126, 117] width 150 height 19
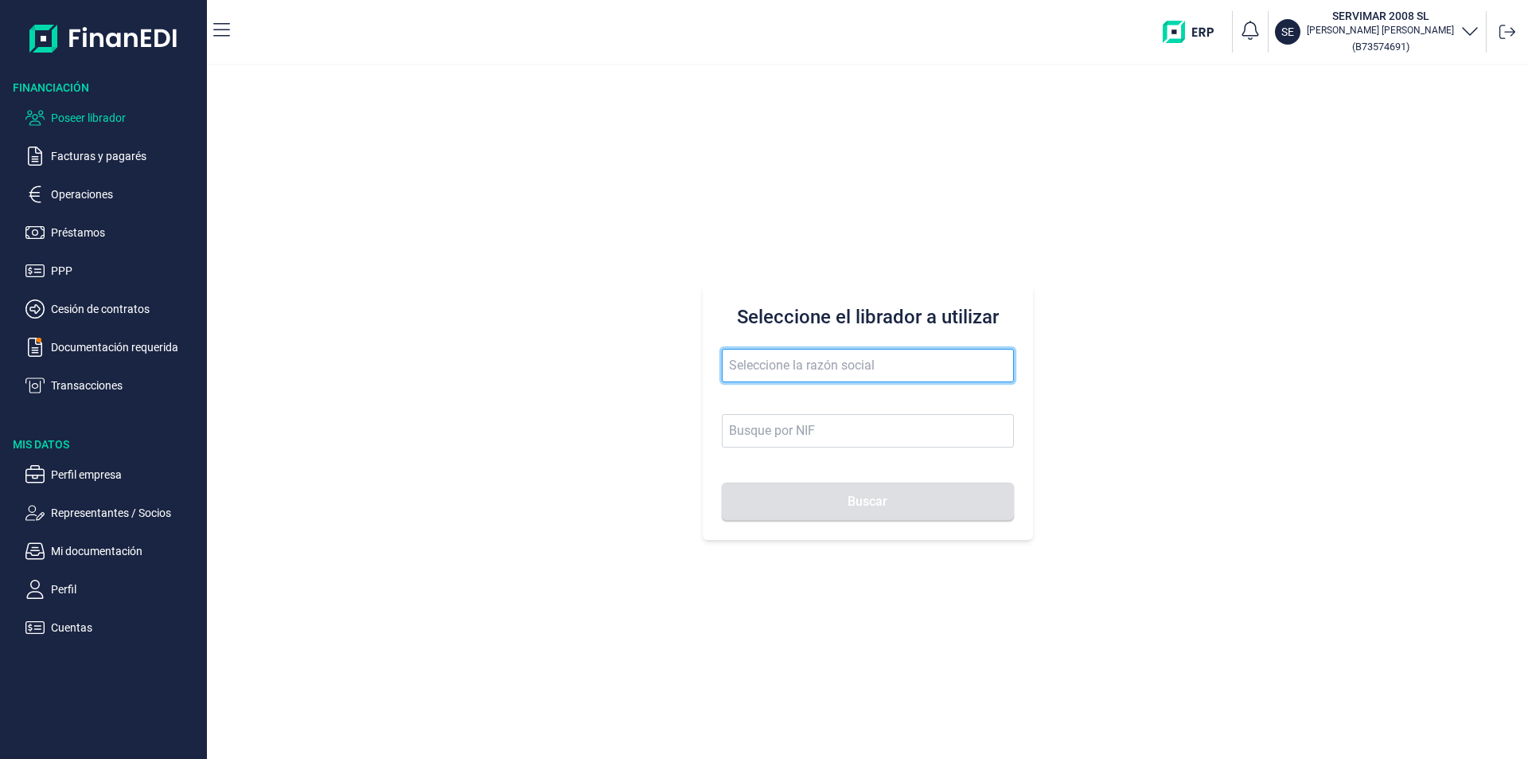
click at [766, 371] on input "text" at bounding box center [868, 365] width 292 height 33
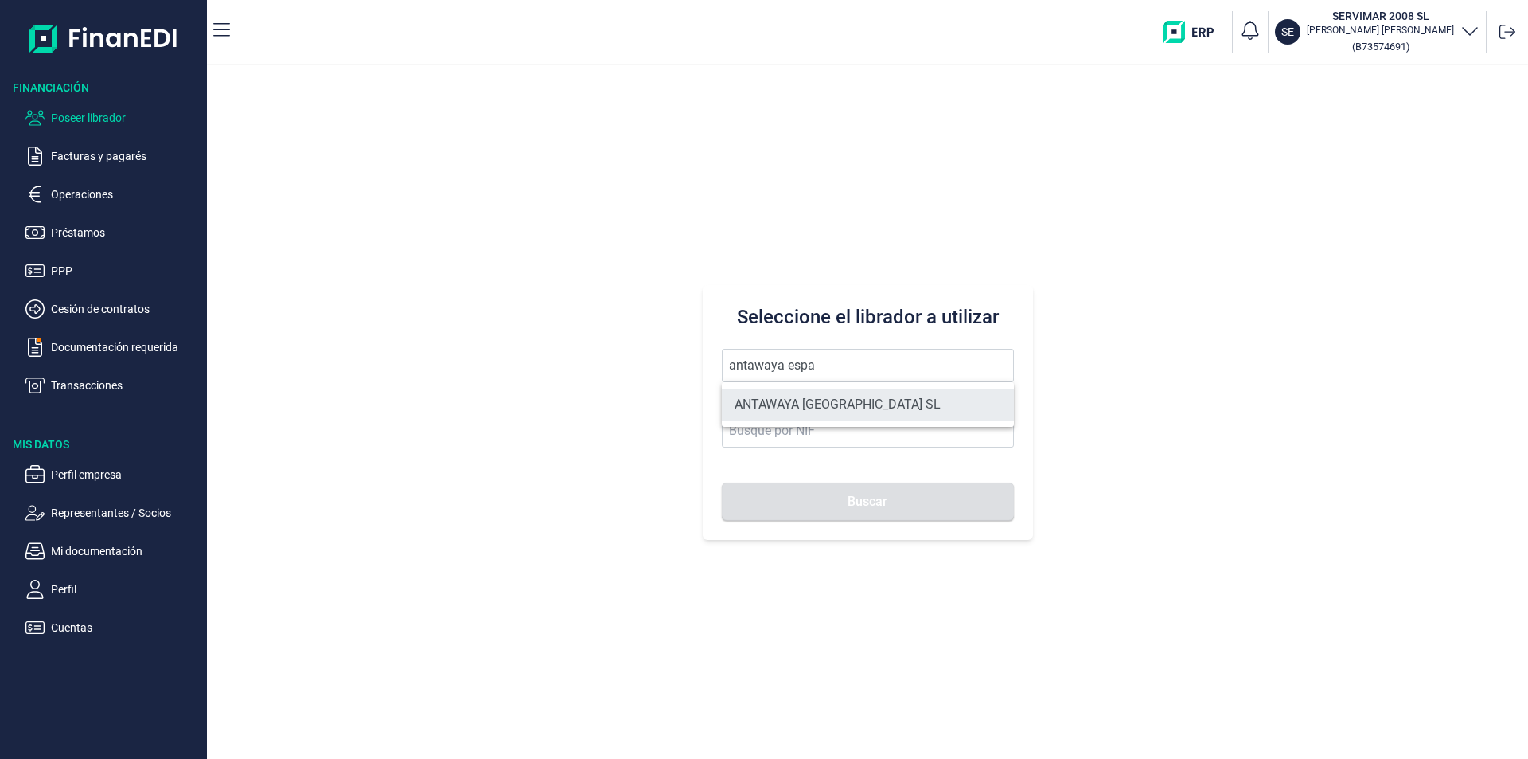
click at [822, 398] on li "ANTAWAYA [GEOGRAPHIC_DATA] SL" at bounding box center [868, 404] width 292 height 32
type input "ANTAWAYA [GEOGRAPHIC_DATA] SL"
type input "B06858773"
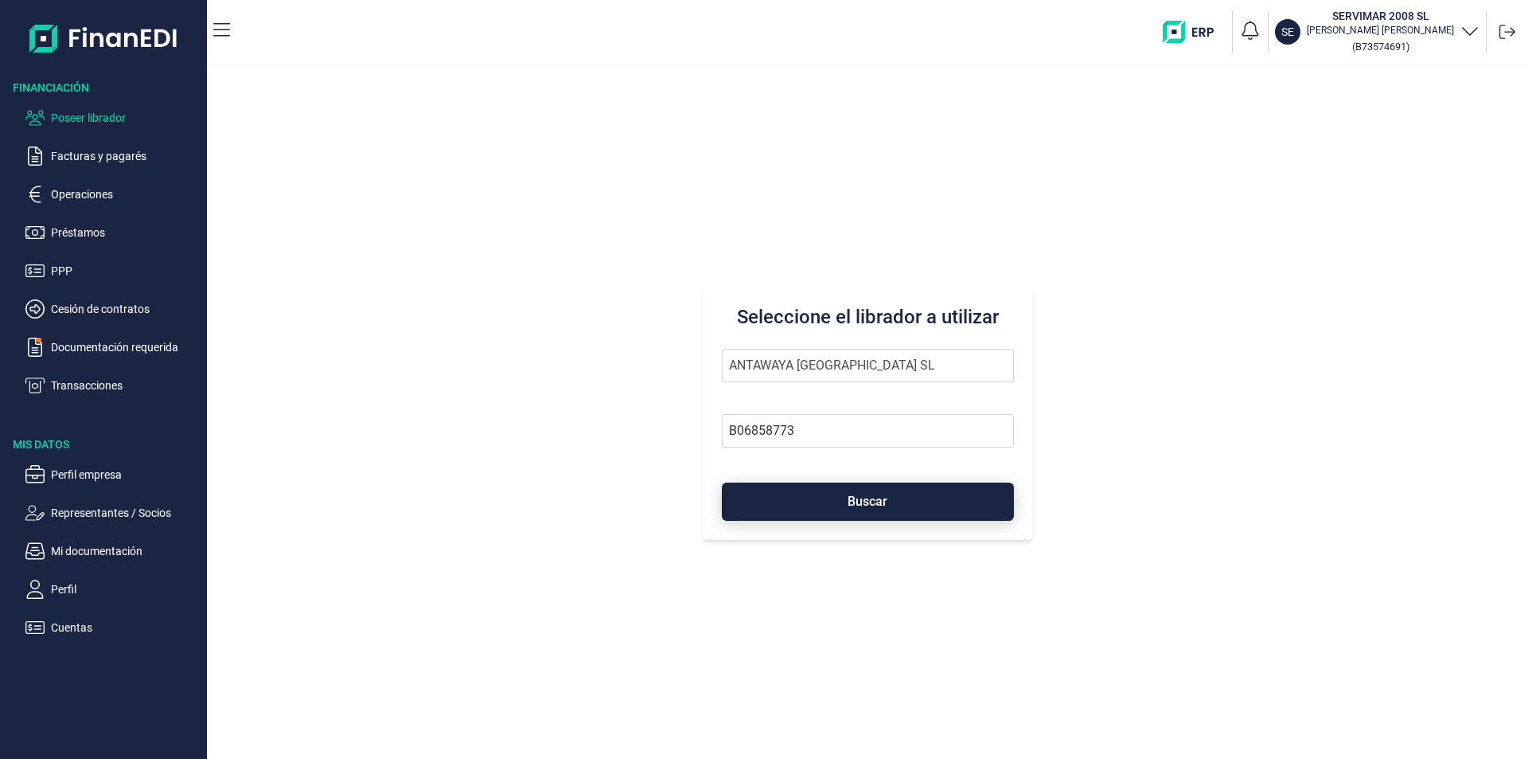
click at [871, 491] on button "Buscar" at bounding box center [868, 501] width 292 height 38
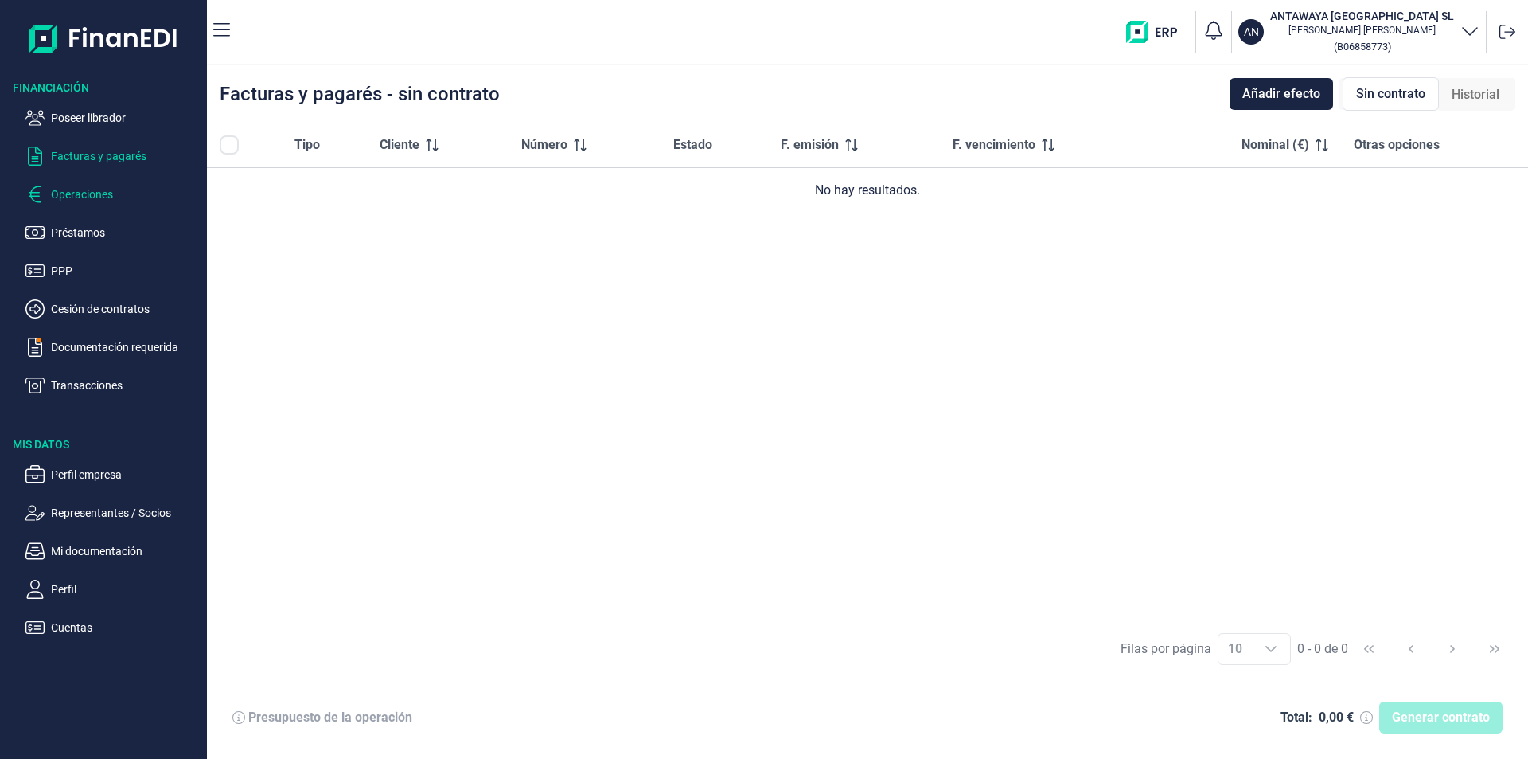
click at [89, 197] on p "Operaciones" at bounding box center [126, 194] width 150 height 19
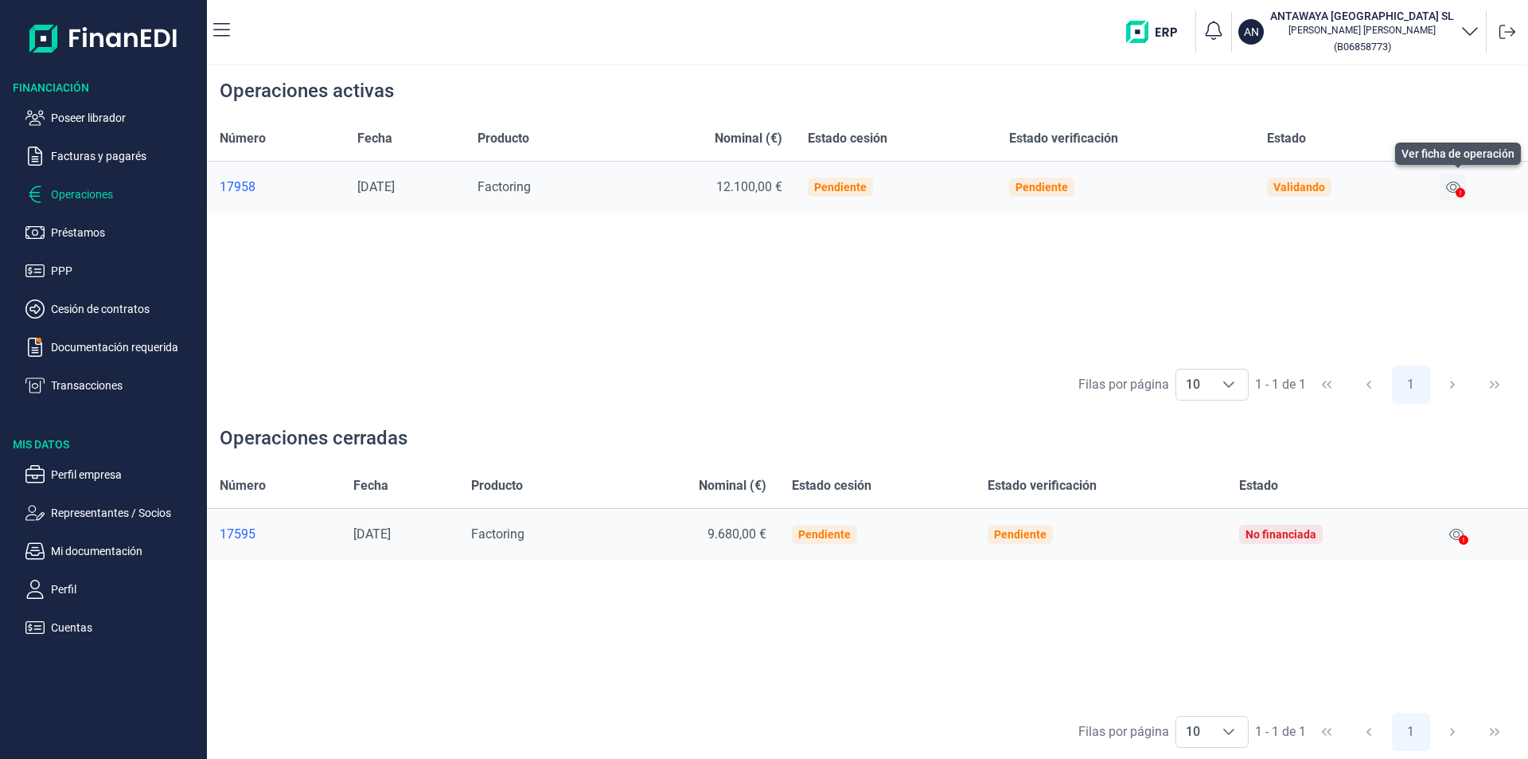
click at [1456, 186] on icon at bounding box center [1453, 187] width 14 height 13
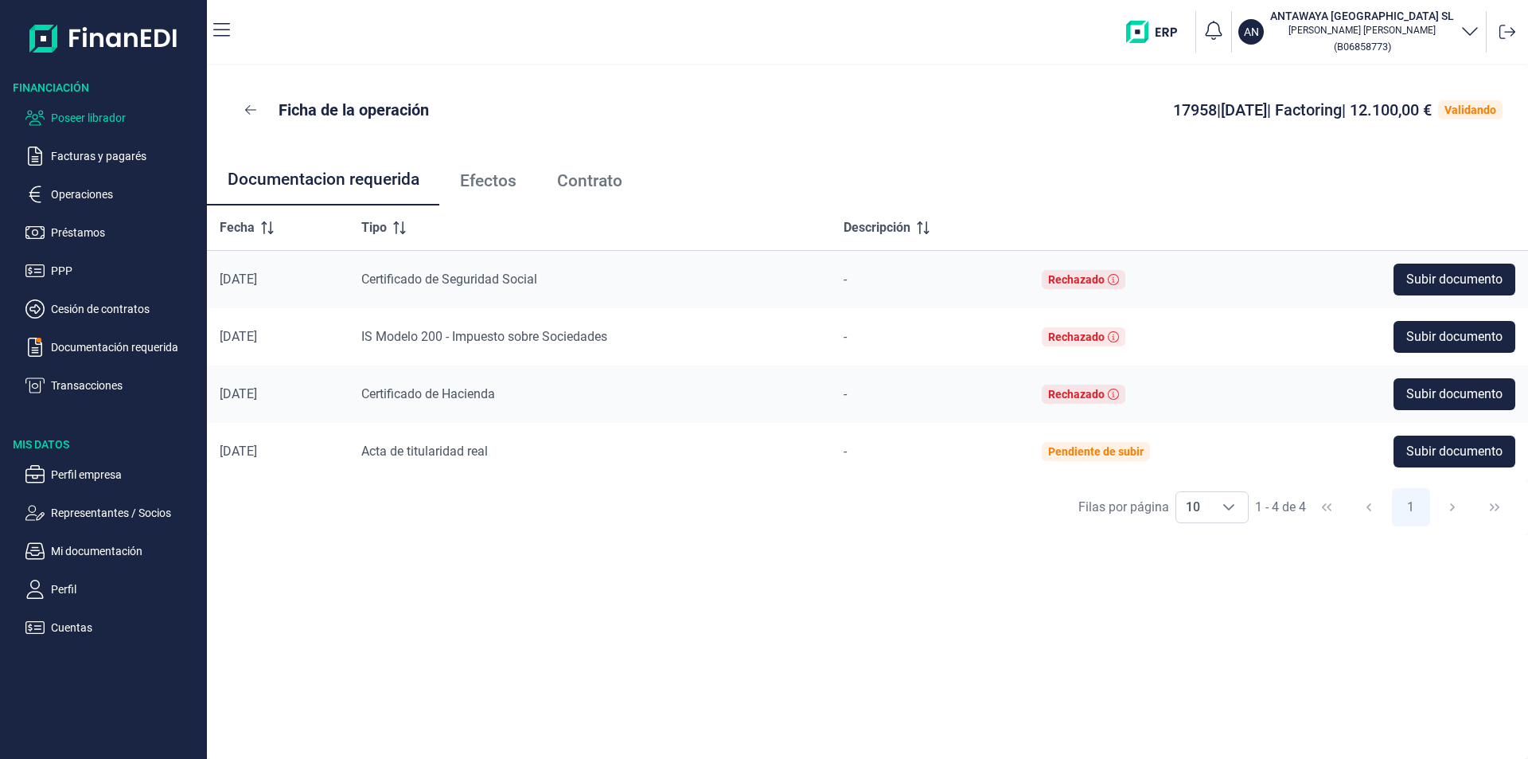
click at [108, 111] on p "Poseer librador" at bounding box center [126, 117] width 150 height 19
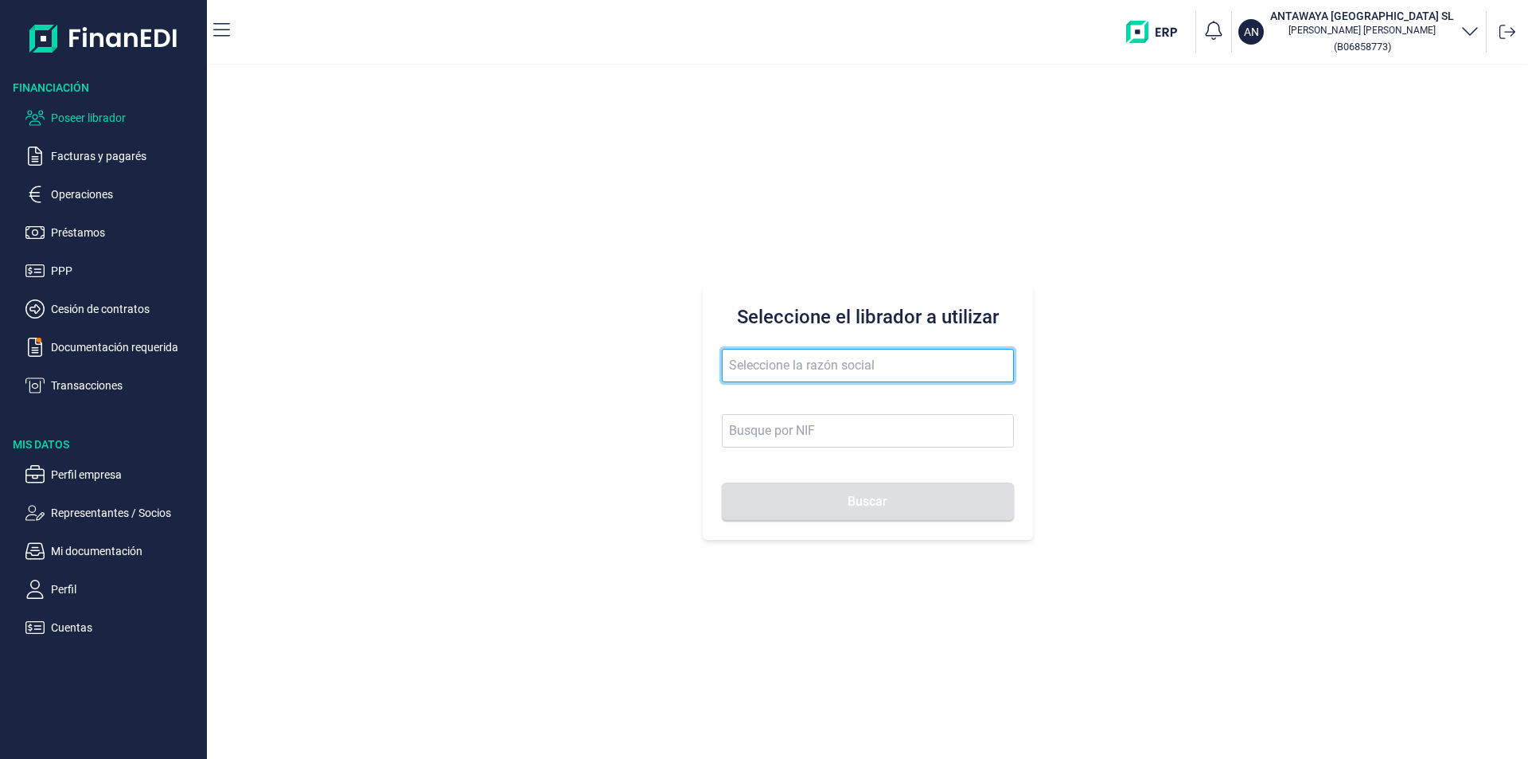
click at [775, 367] on input "text" at bounding box center [868, 365] width 292 height 33
click at [766, 362] on input "frutas calasparra" at bounding box center [868, 365] width 292 height 33
drag, startPoint x: 837, startPoint y: 364, endPoint x: 709, endPoint y: 357, distance: 128.3
click at [709, 357] on div "Seleccione el librador a utilizar frutas calasparra Buscar" at bounding box center [868, 412] width 330 height 255
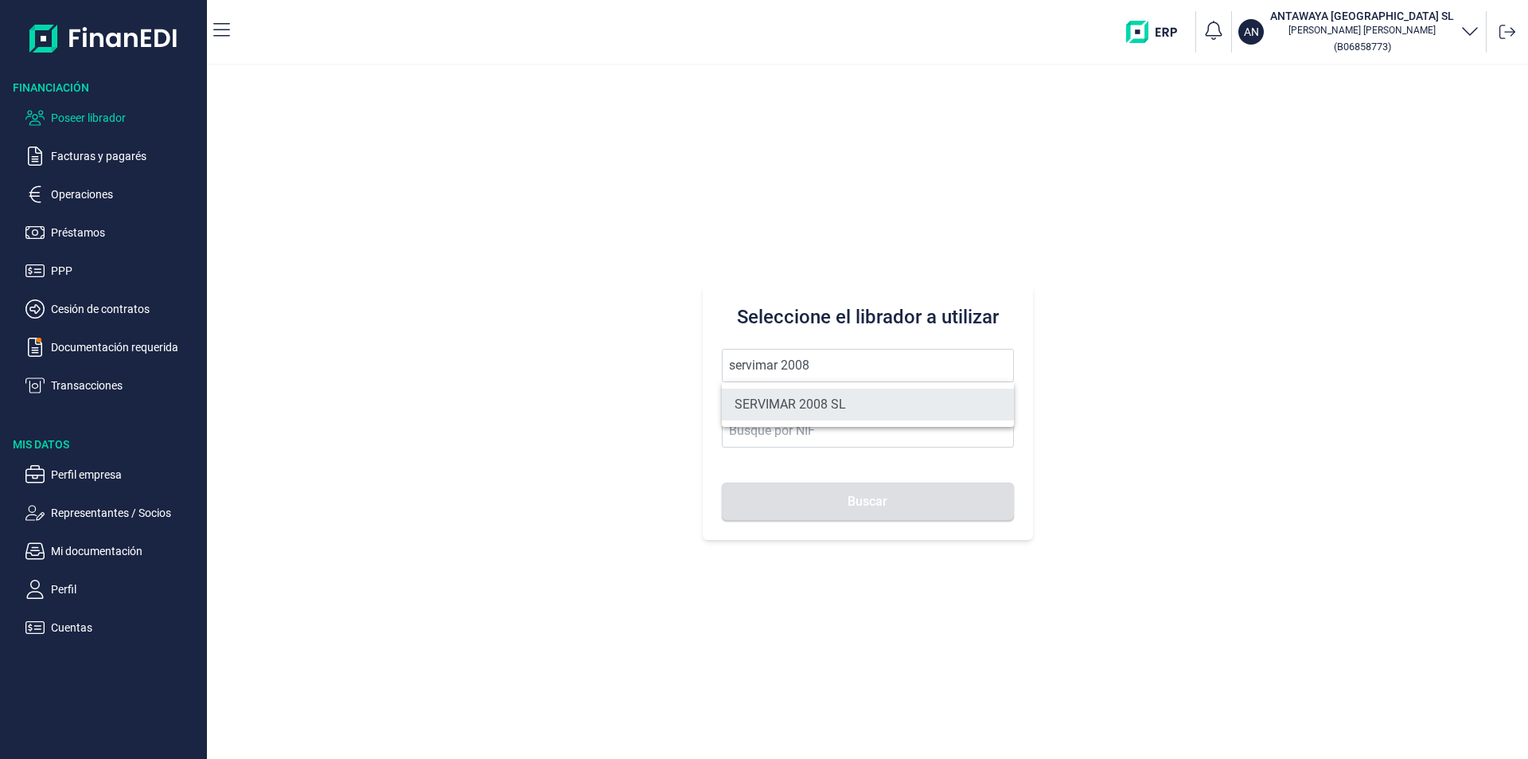
click at [844, 407] on li "SERVIMAR 2008 SL" at bounding box center [868, 404] width 292 height 32
type input "SERVIMAR 2008 SL"
type input "B73574691"
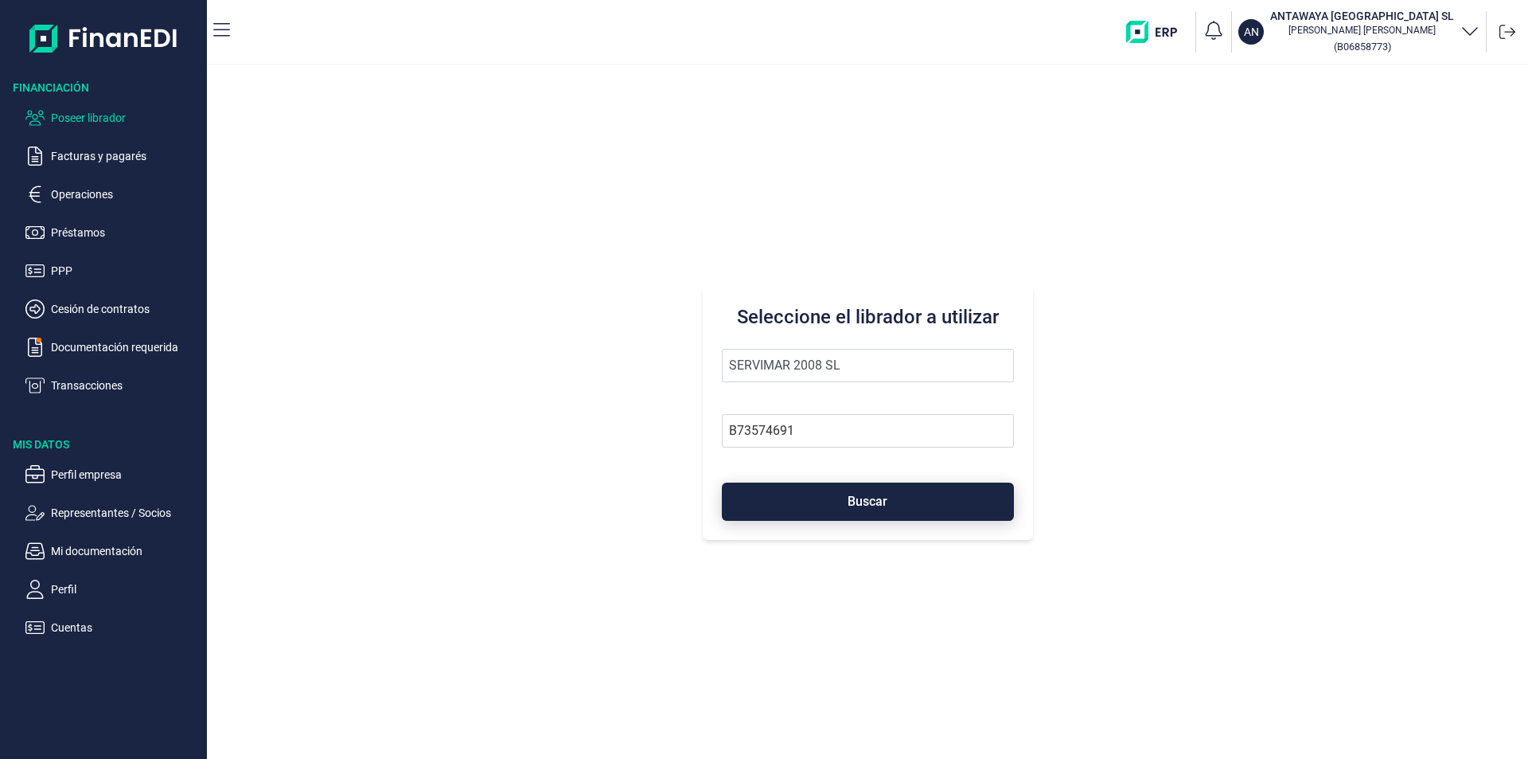
click at [836, 499] on button "Buscar" at bounding box center [868, 501] width 292 height 38
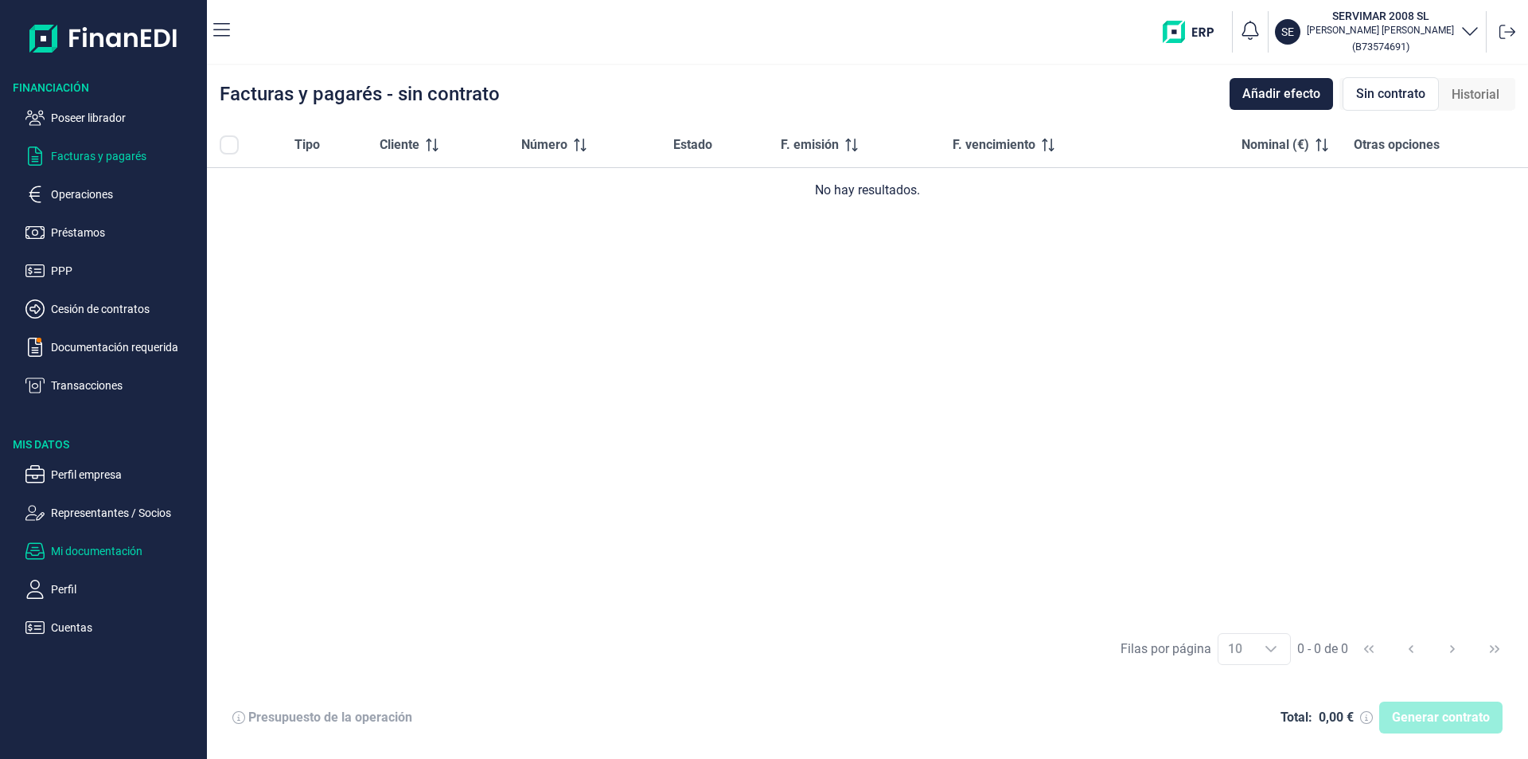
click at [96, 552] on p "Mi documentación" at bounding box center [126, 550] width 150 height 19
